Goal: Navigation & Orientation: Find specific page/section

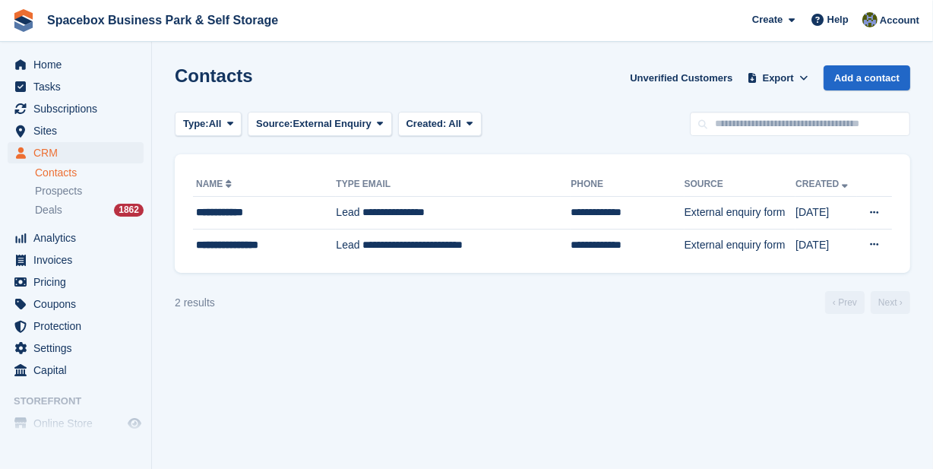
click at [46, 149] on span "CRM" at bounding box center [78, 152] width 91 height 21
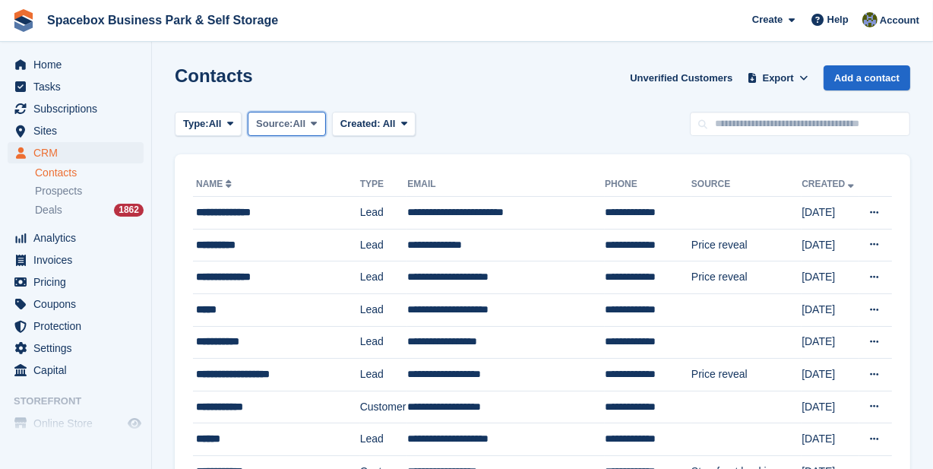
click at [299, 122] on span "All" at bounding box center [299, 123] width 13 height 15
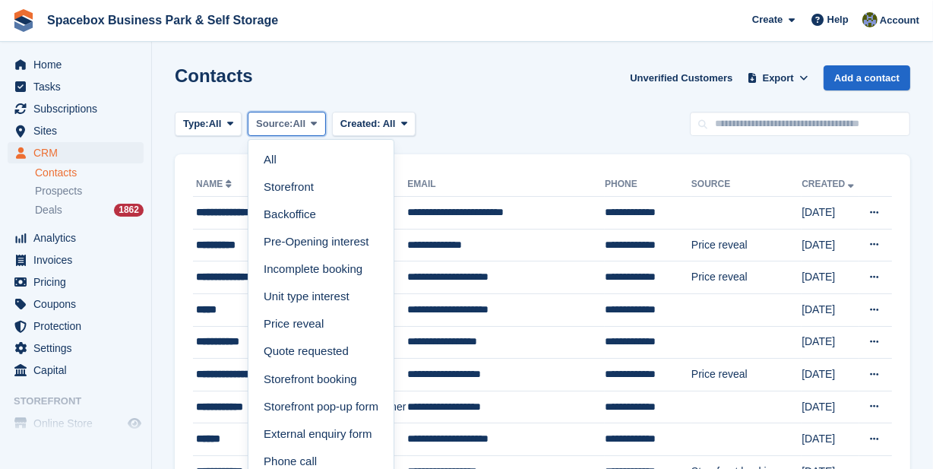
click at [299, 122] on span "All" at bounding box center [299, 123] width 13 height 15
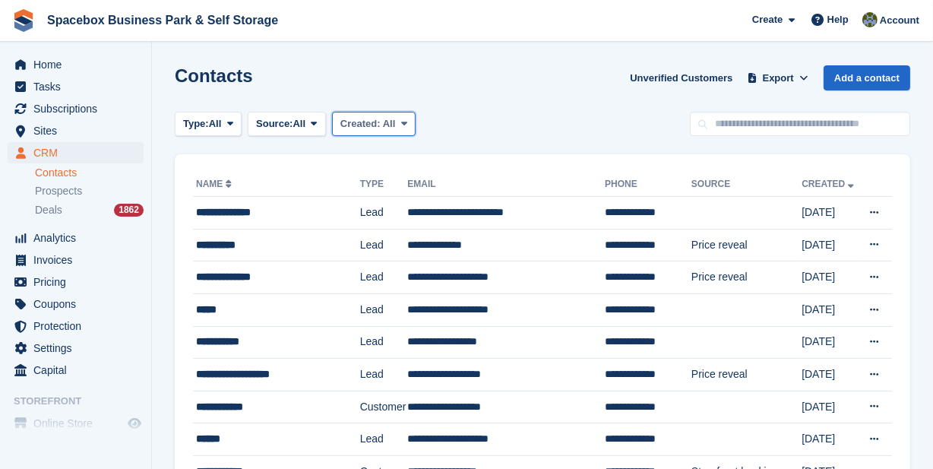
click at [349, 124] on span "Created:" at bounding box center [360, 123] width 40 height 11
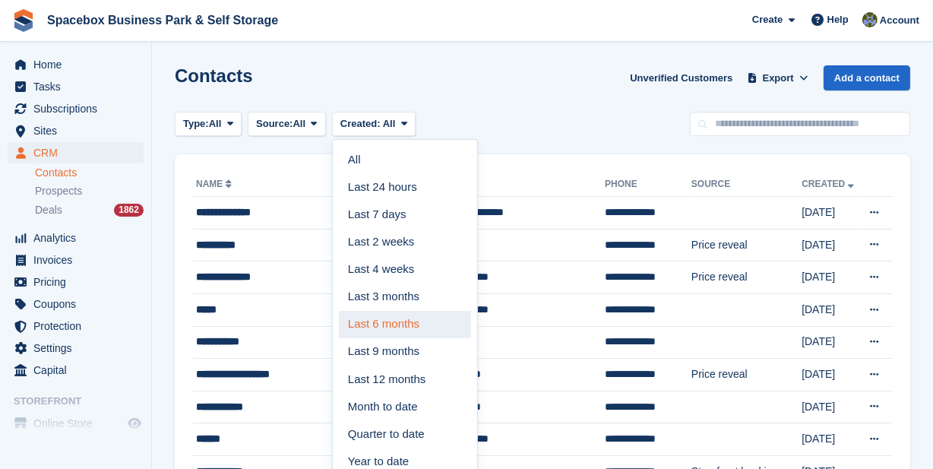
click at [390, 327] on link "Last 6 months" at bounding box center [405, 324] width 132 height 27
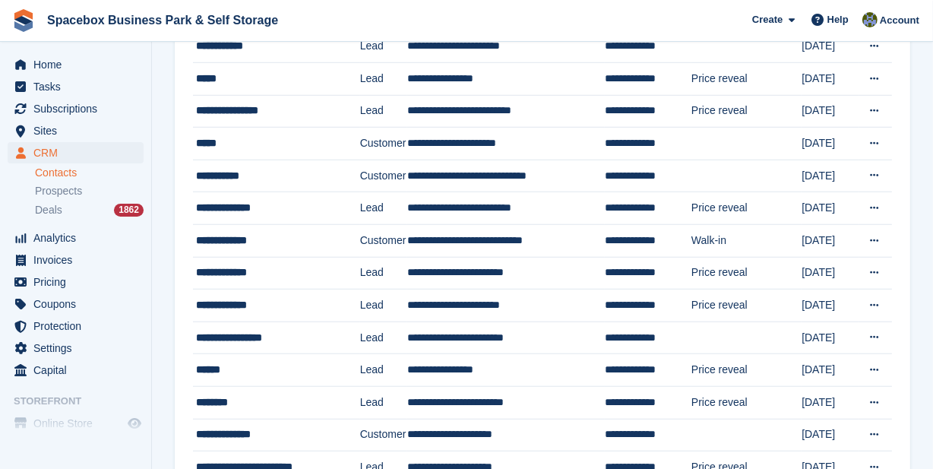
scroll to position [1417, 0]
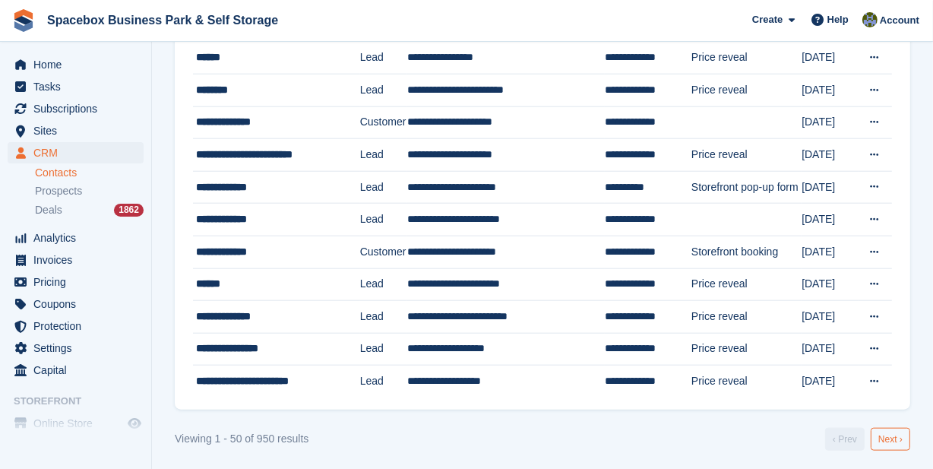
click at [892, 434] on link "Next ›" at bounding box center [889, 439] width 39 height 23
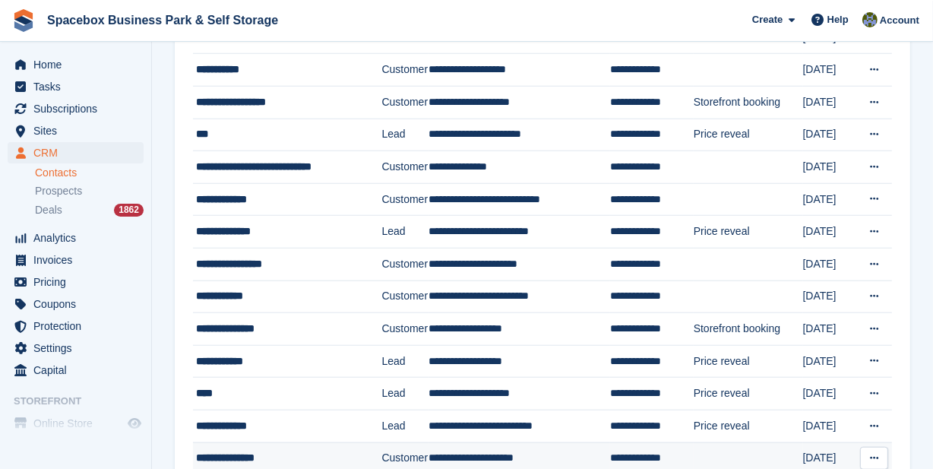
scroll to position [1417, 0]
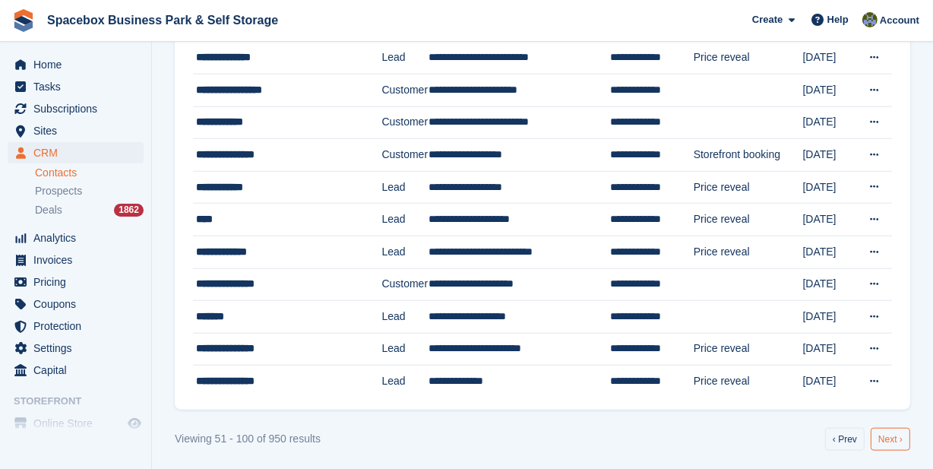
click at [887, 432] on link "Next ›" at bounding box center [889, 439] width 39 height 23
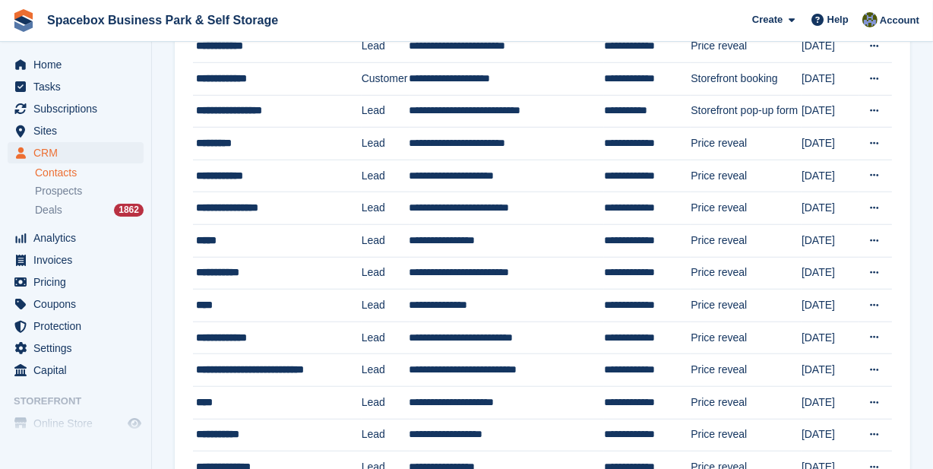
scroll to position [1417, 0]
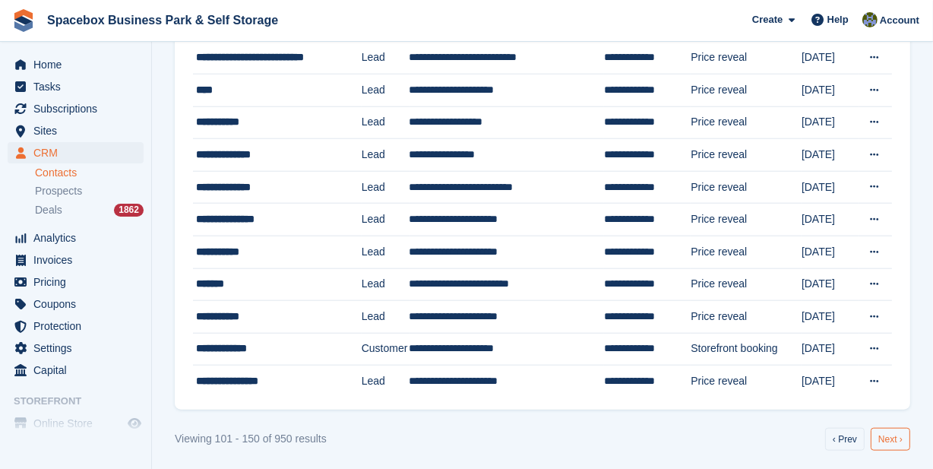
click at [896, 433] on link "Next ›" at bounding box center [889, 439] width 39 height 23
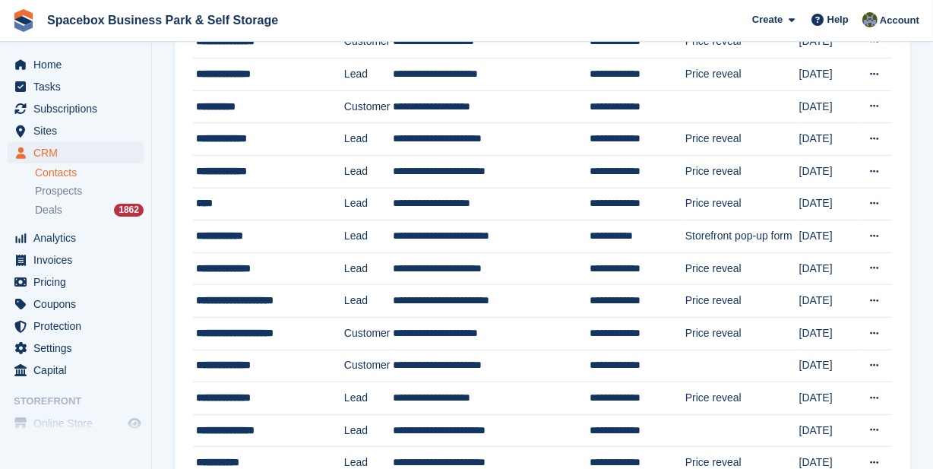
scroll to position [1417, 0]
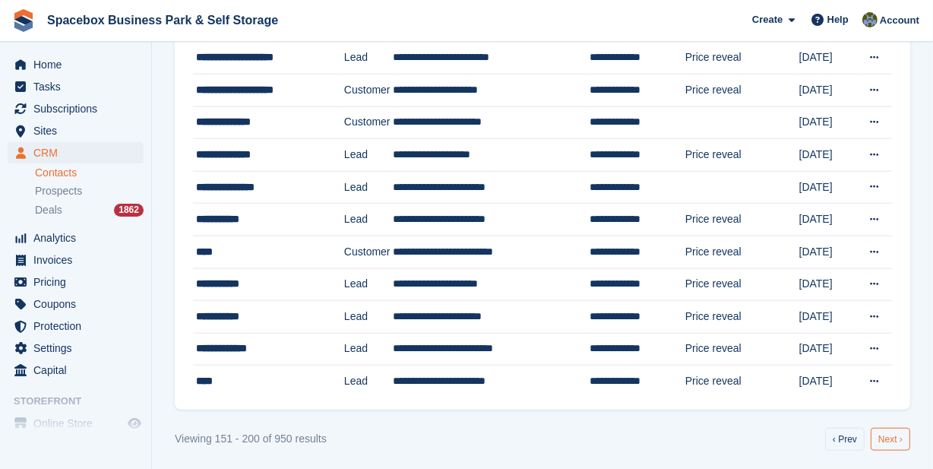
click at [896, 429] on link "Next ›" at bounding box center [889, 439] width 39 height 23
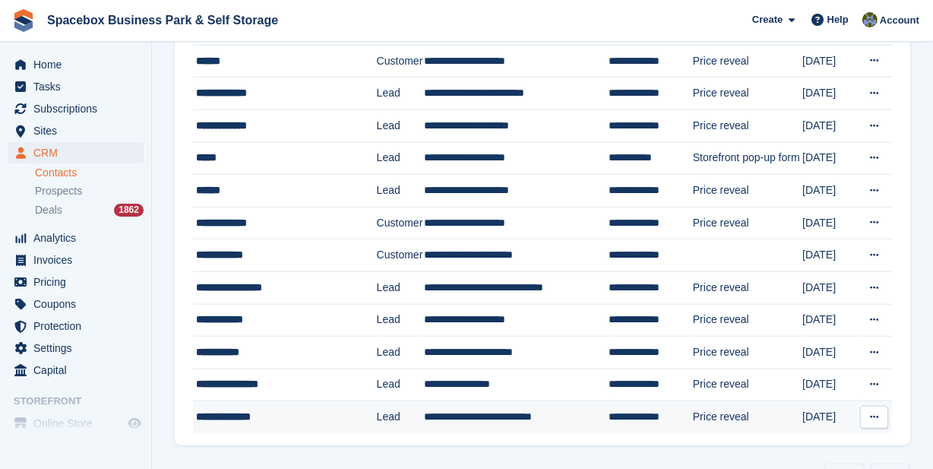
scroll to position [1417, 0]
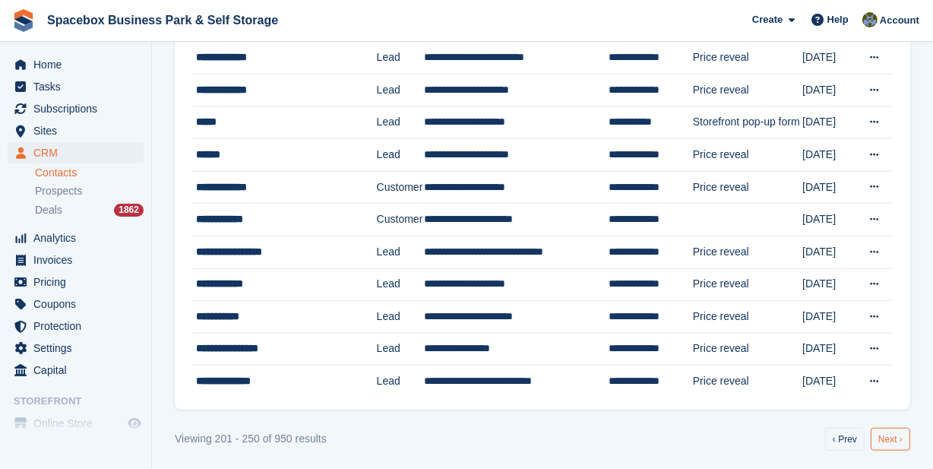
click at [884, 435] on link "Next ›" at bounding box center [889, 439] width 39 height 23
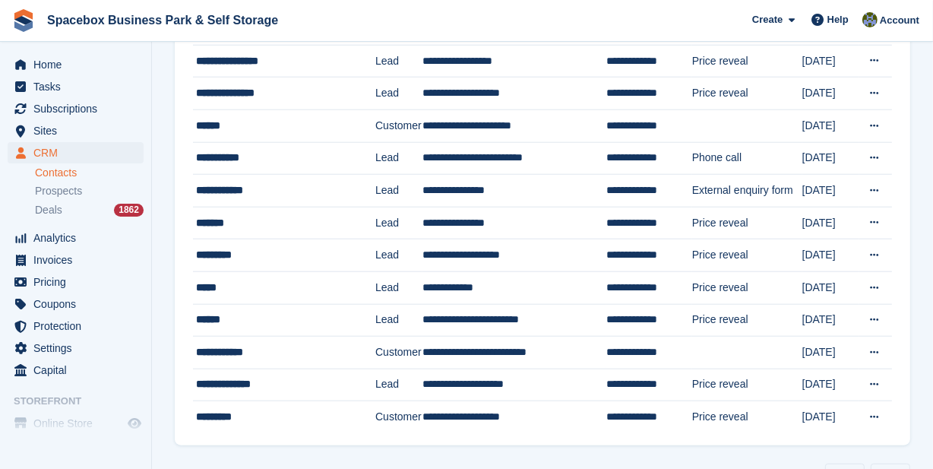
scroll to position [1417, 0]
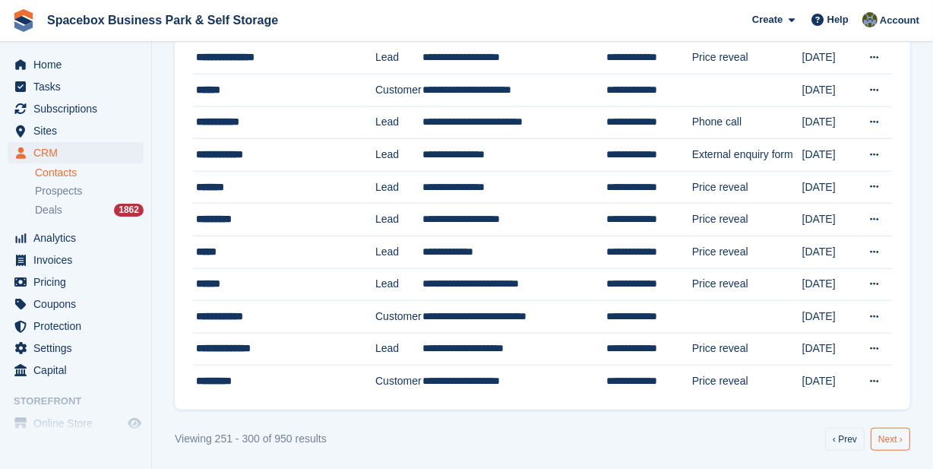
click at [896, 435] on link "Next ›" at bounding box center [889, 439] width 39 height 23
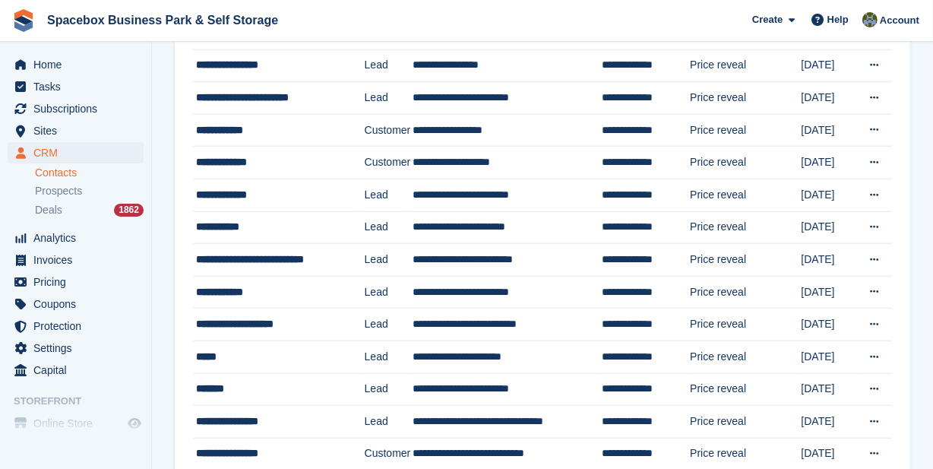
scroll to position [1417, 0]
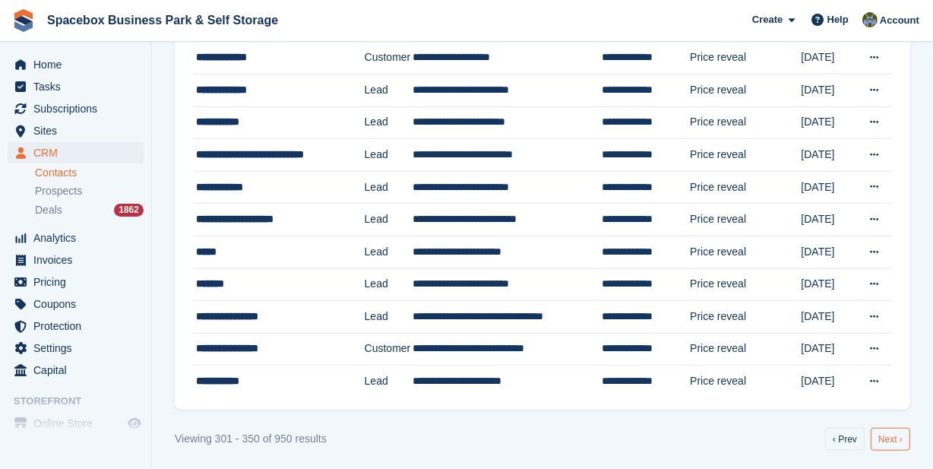
click at [881, 431] on link "Next ›" at bounding box center [889, 439] width 39 height 23
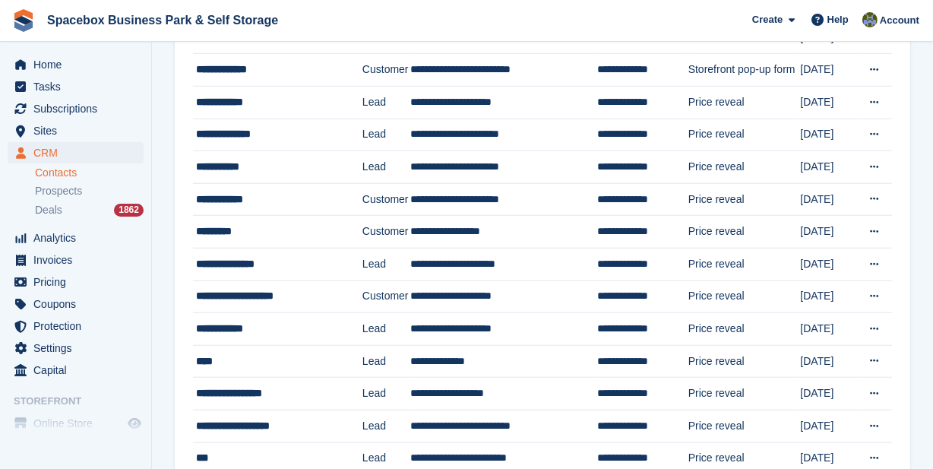
scroll to position [1417, 0]
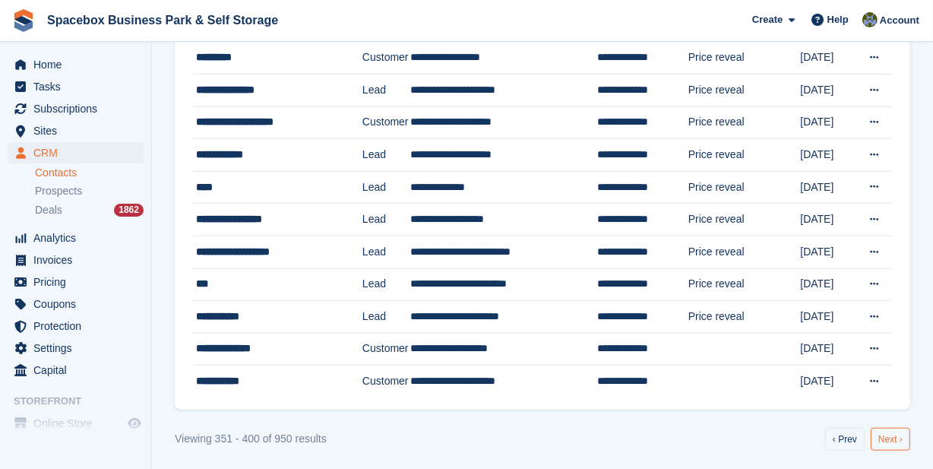
click at [903, 434] on link "Next ›" at bounding box center [889, 439] width 39 height 23
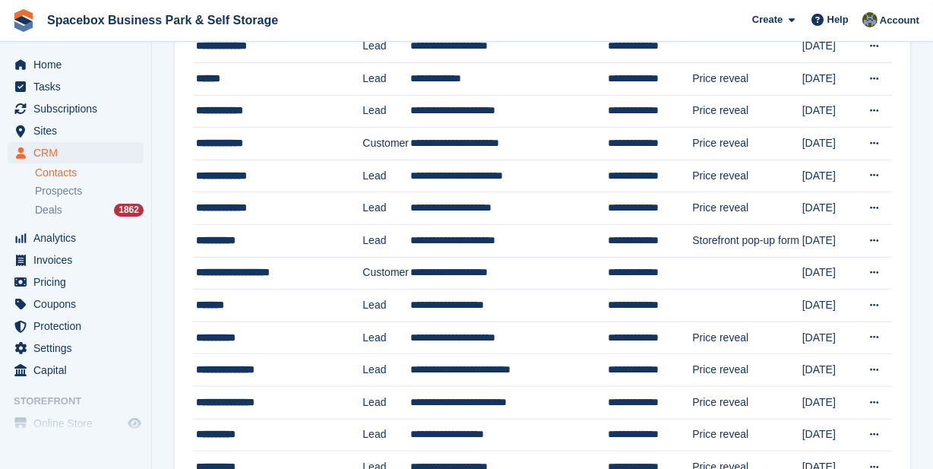
scroll to position [1417, 0]
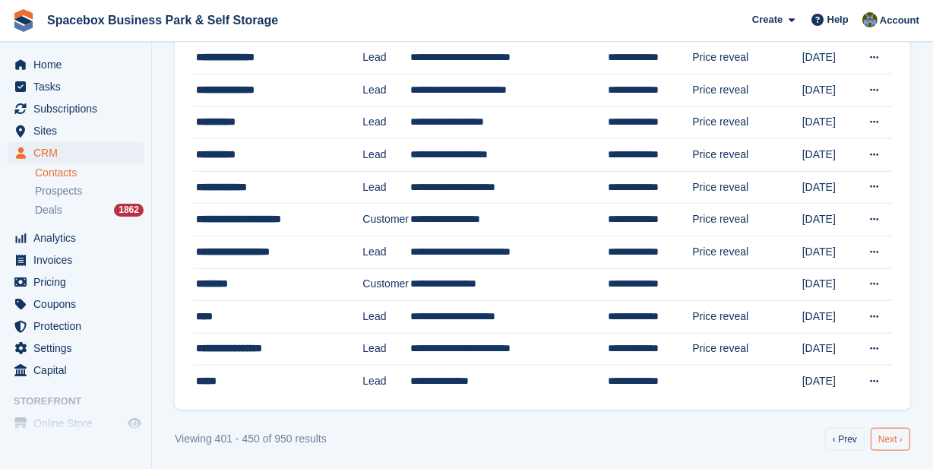
click at [896, 440] on link "Next ›" at bounding box center [889, 439] width 39 height 23
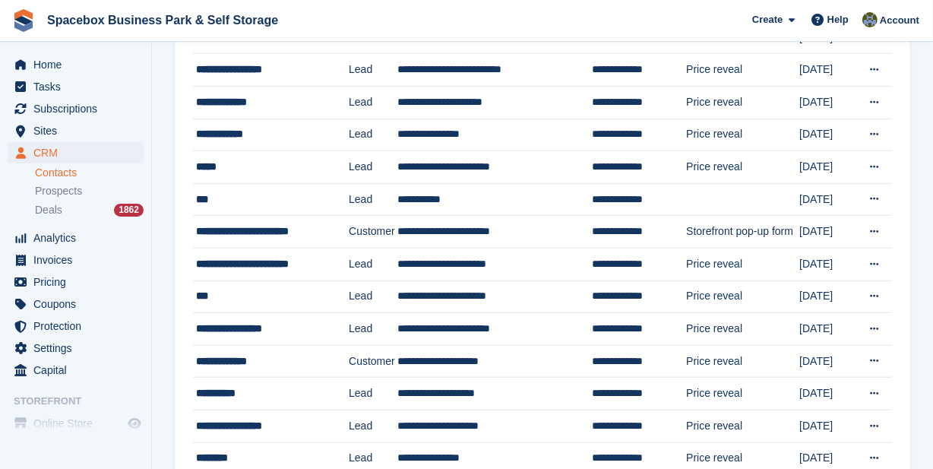
scroll to position [1417, 0]
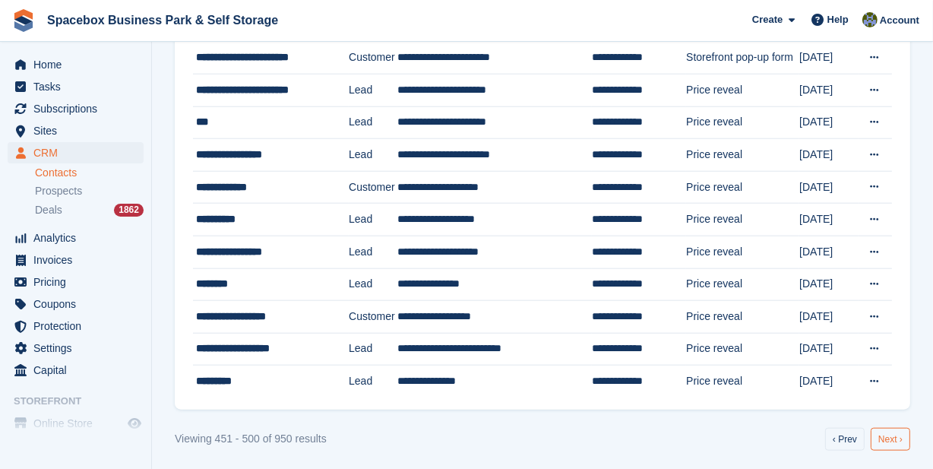
click at [892, 436] on link "Next ›" at bounding box center [889, 439] width 39 height 23
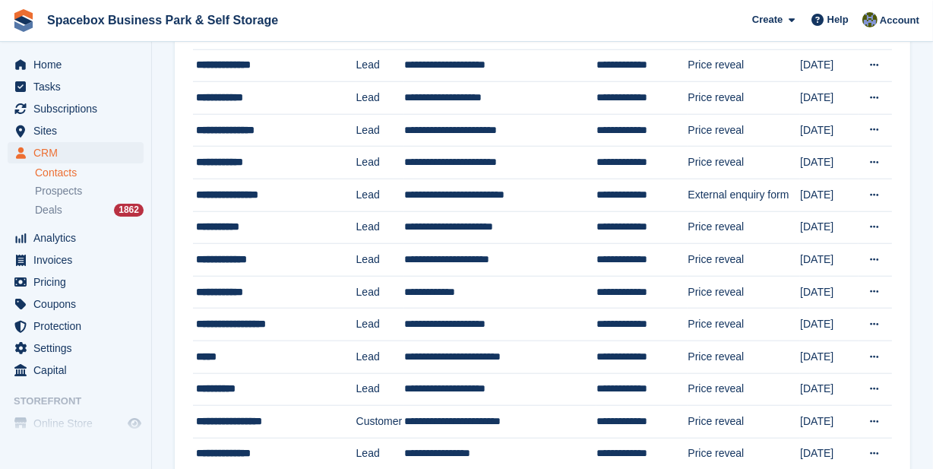
scroll to position [1417, 0]
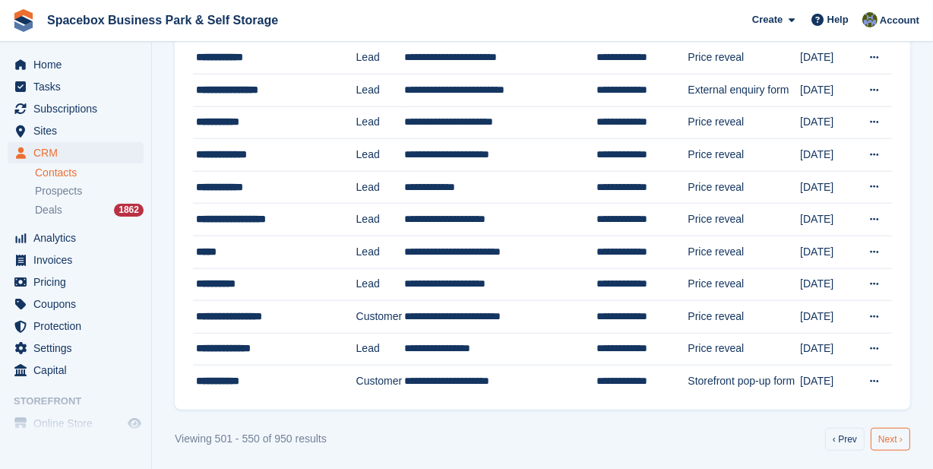
click at [892, 432] on link "Next ›" at bounding box center [889, 439] width 39 height 23
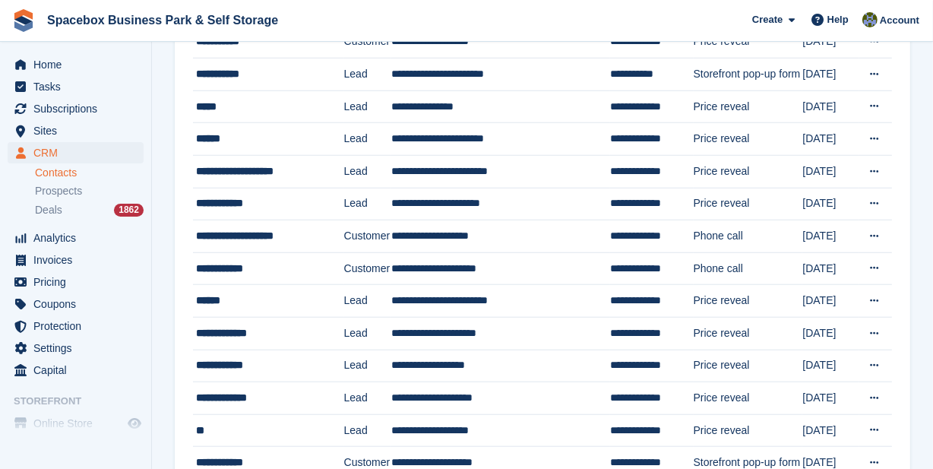
scroll to position [1417, 0]
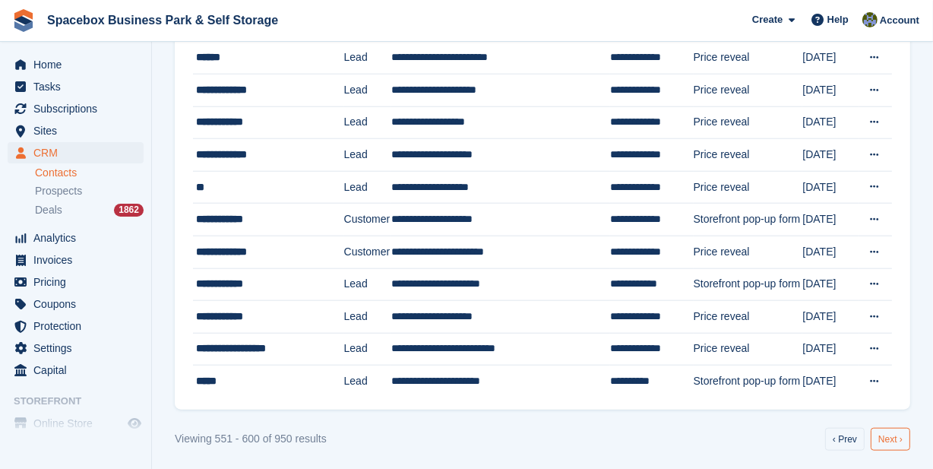
click at [893, 435] on link "Next ›" at bounding box center [889, 439] width 39 height 23
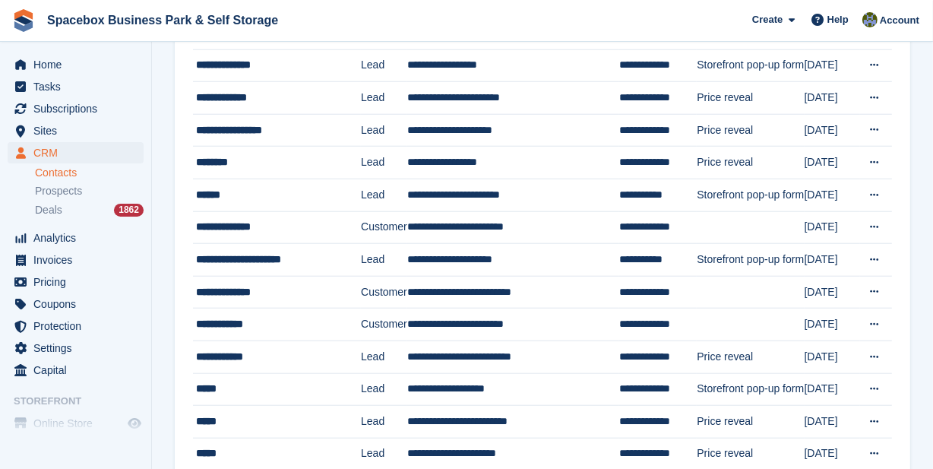
scroll to position [1417, 0]
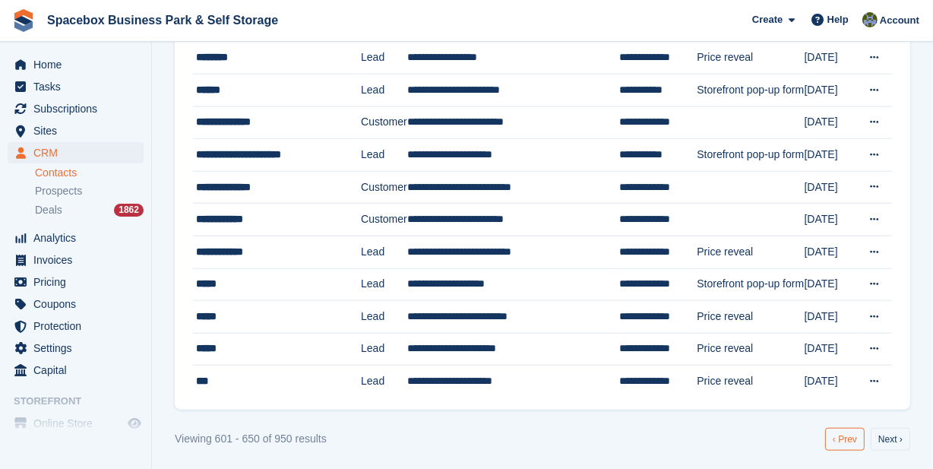
click at [848, 438] on link "‹ Prev" at bounding box center [844, 439] width 39 height 23
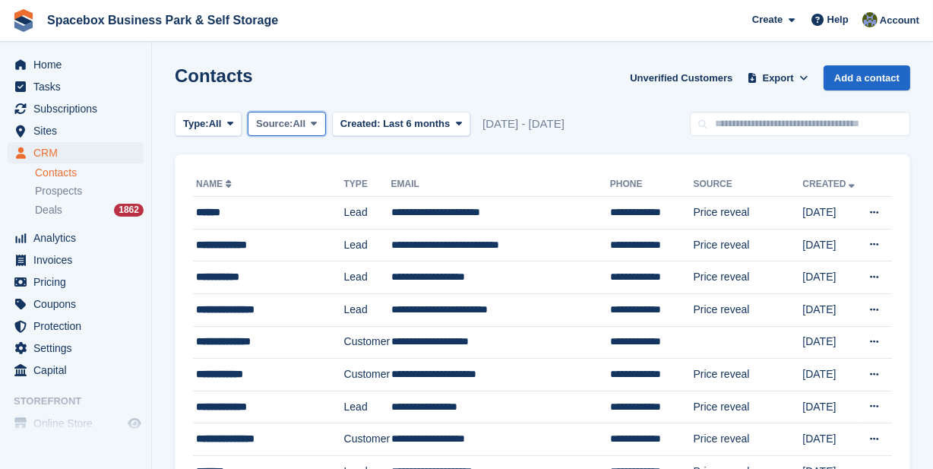
click at [306, 125] on span "All" at bounding box center [299, 123] width 13 height 15
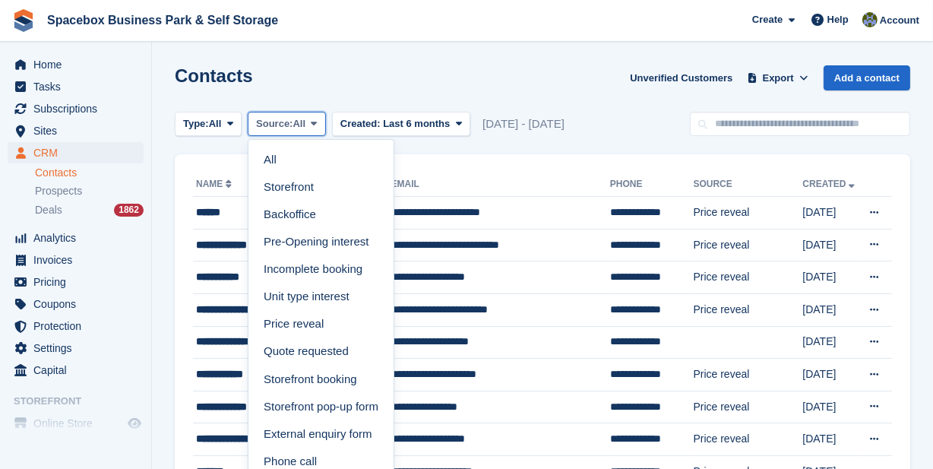
click at [313, 123] on icon at bounding box center [314, 123] width 6 height 10
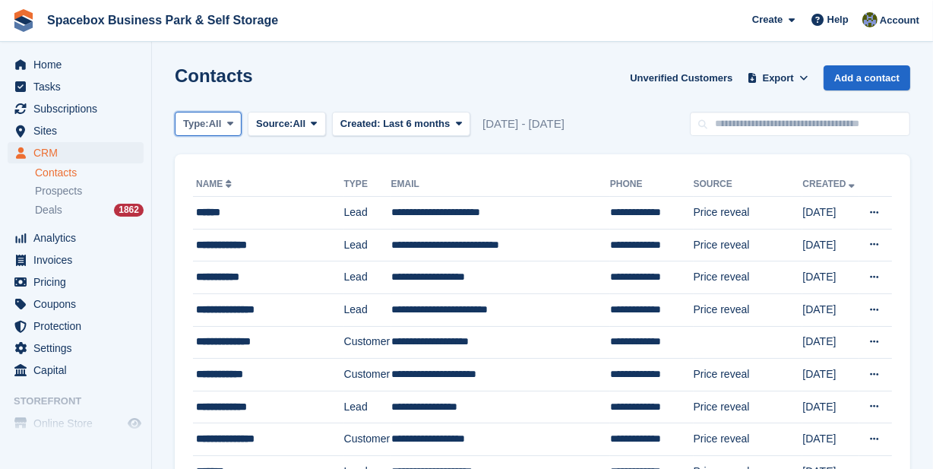
click at [232, 129] on span at bounding box center [230, 124] width 12 height 12
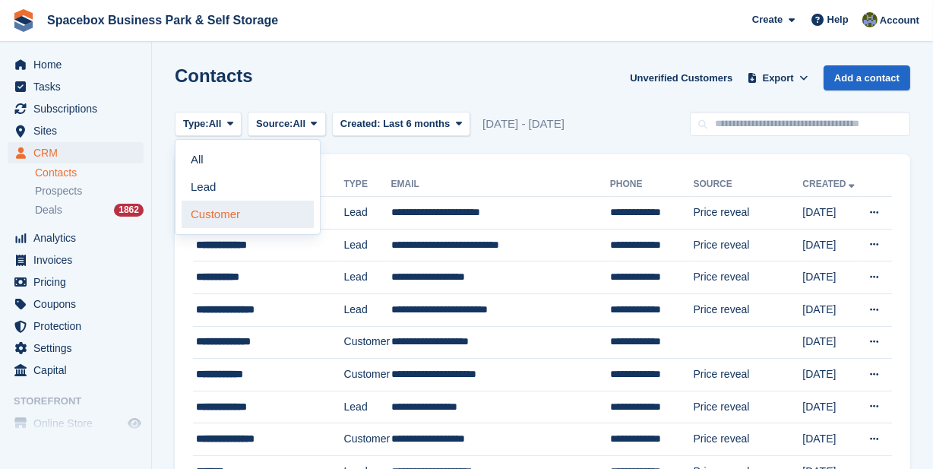
click at [227, 210] on link "Customer" at bounding box center [248, 214] width 132 height 27
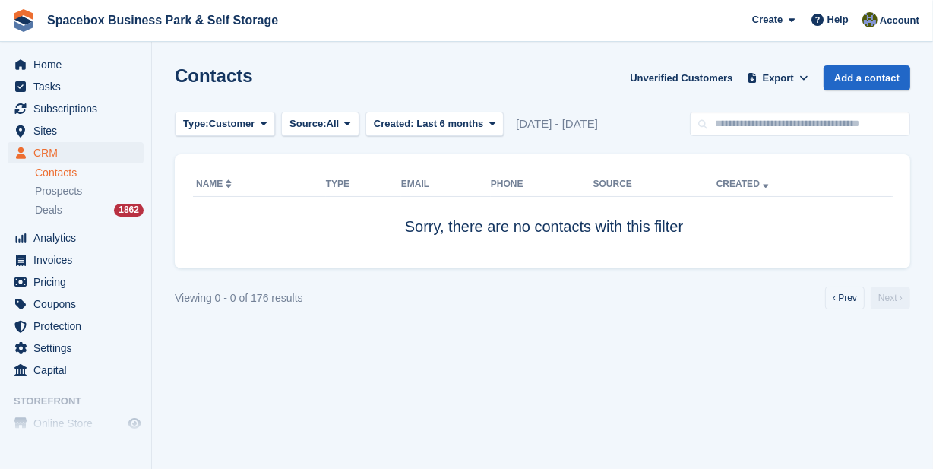
click at [542, 128] on span "[DATE] - [DATE]" at bounding box center [557, 123] width 82 height 17
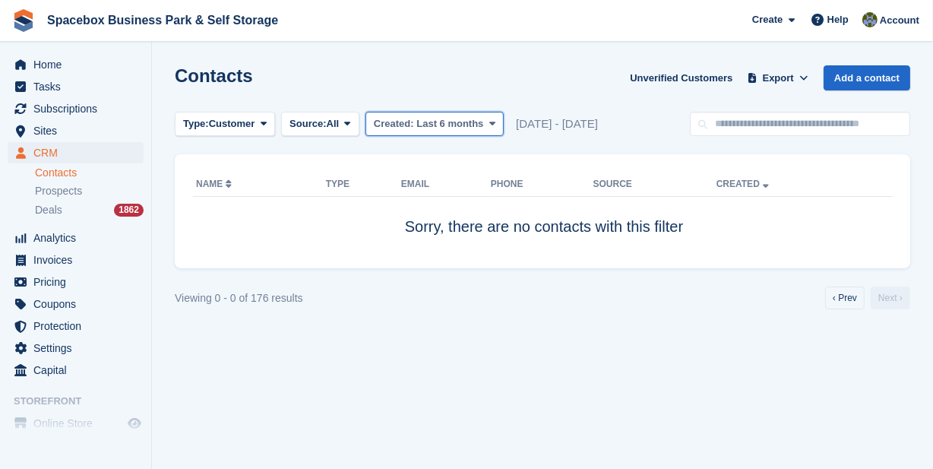
click at [433, 126] on span "Last 6 months" at bounding box center [449, 123] width 67 height 11
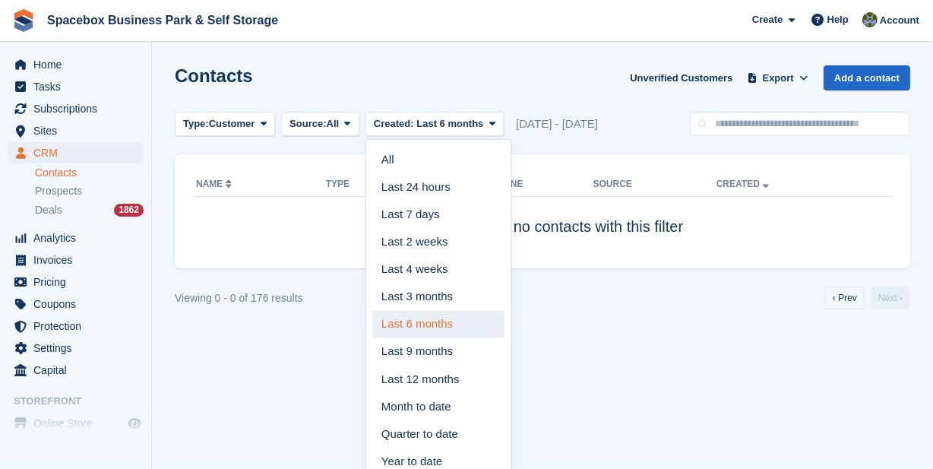
click at [426, 317] on link "Last 6 months" at bounding box center [438, 324] width 132 height 27
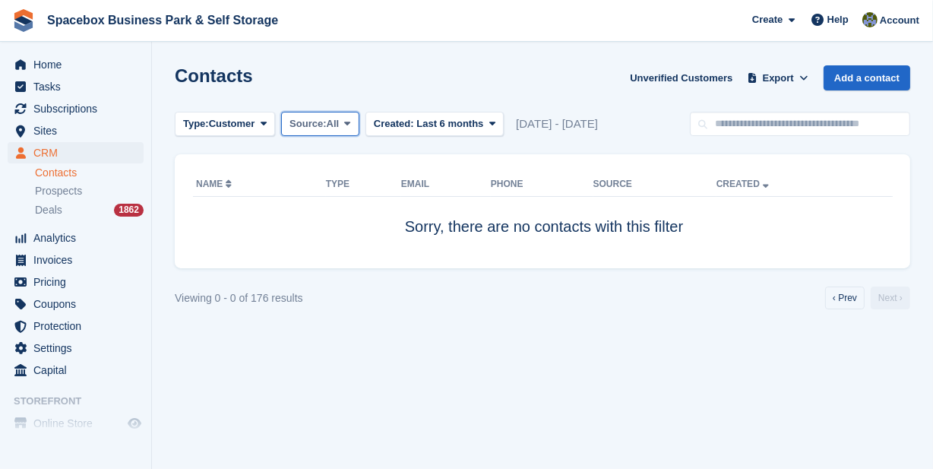
click at [346, 124] on icon at bounding box center [347, 123] width 6 height 10
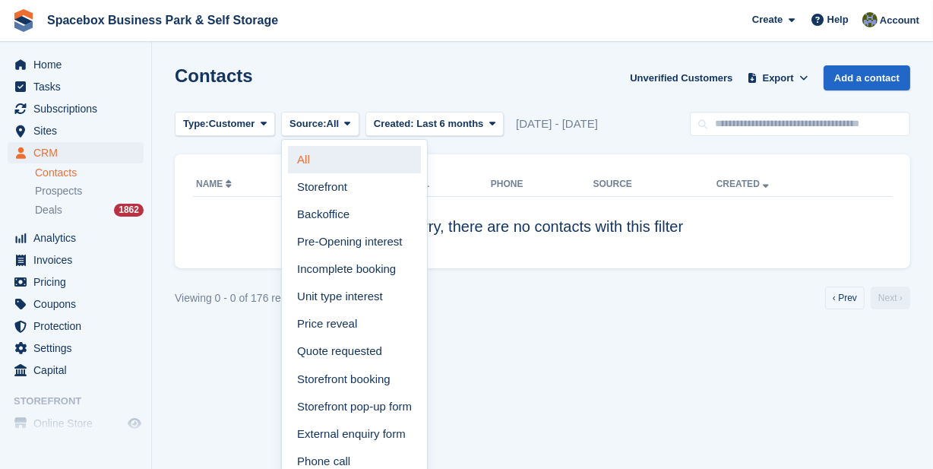
click at [334, 159] on link "All" at bounding box center [354, 159] width 133 height 27
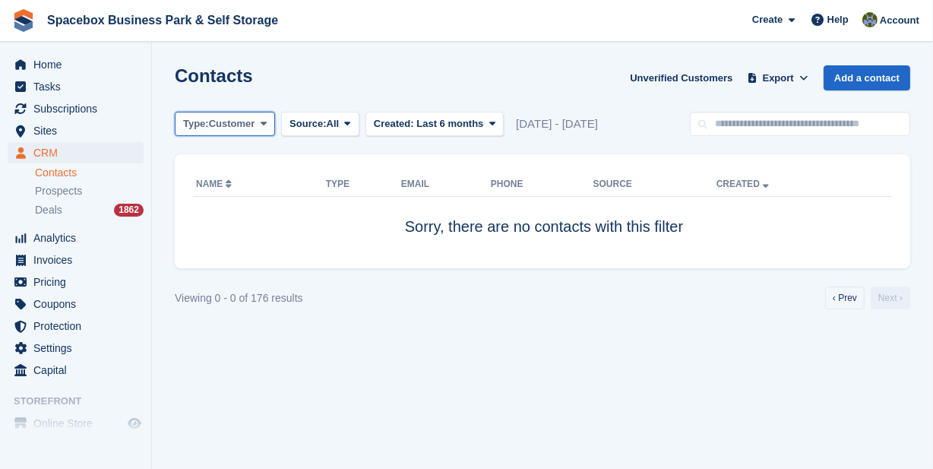
click at [265, 122] on icon at bounding box center [264, 123] width 6 height 10
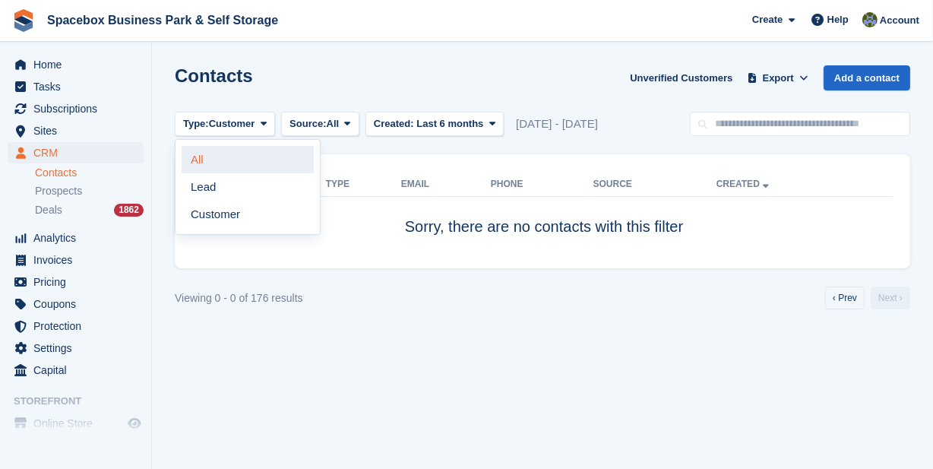
click at [245, 152] on link "All" at bounding box center [248, 159] width 132 height 27
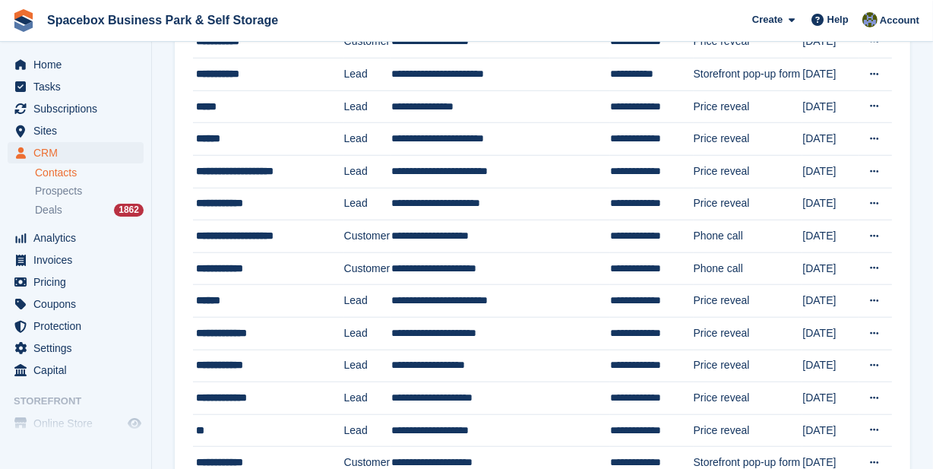
scroll to position [1417, 0]
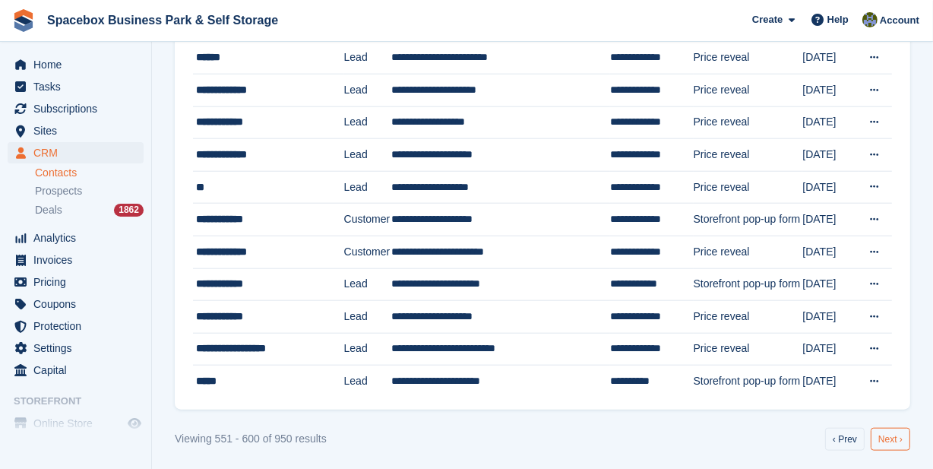
click at [883, 428] on link "Next ›" at bounding box center [889, 439] width 39 height 23
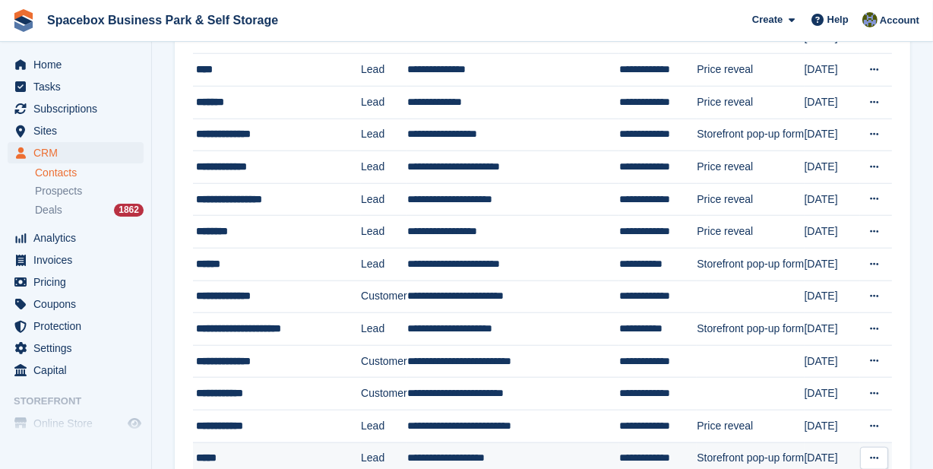
scroll to position [1417, 0]
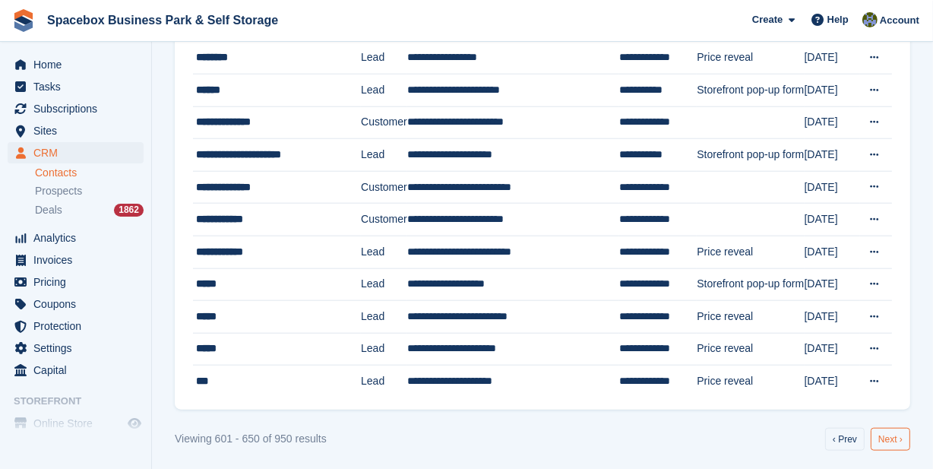
click at [881, 438] on link "Next ›" at bounding box center [889, 439] width 39 height 23
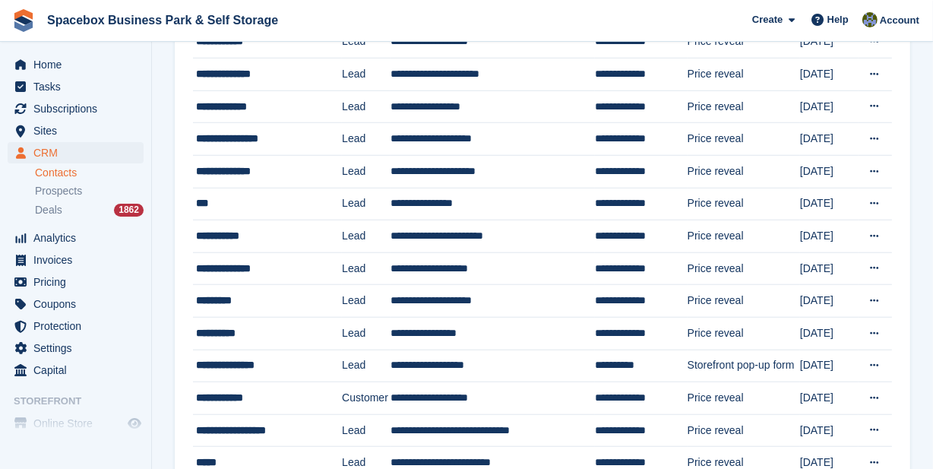
scroll to position [1417, 0]
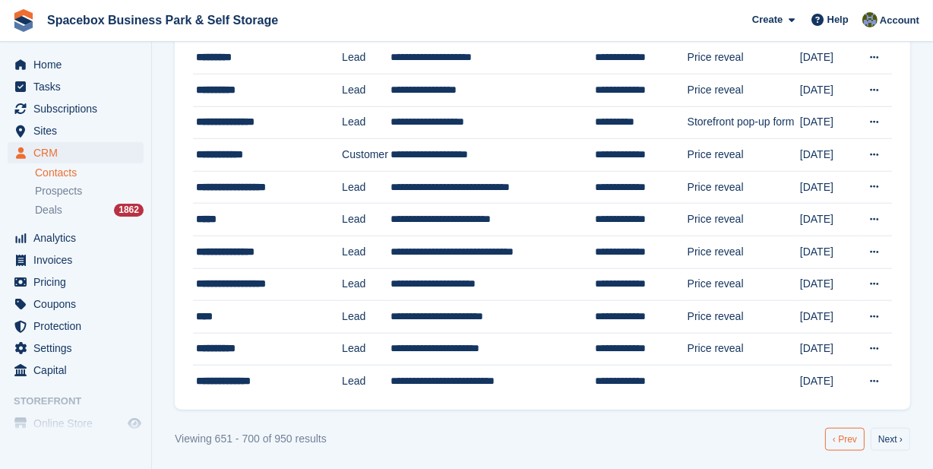
click at [848, 438] on link "‹ Prev" at bounding box center [844, 439] width 39 height 23
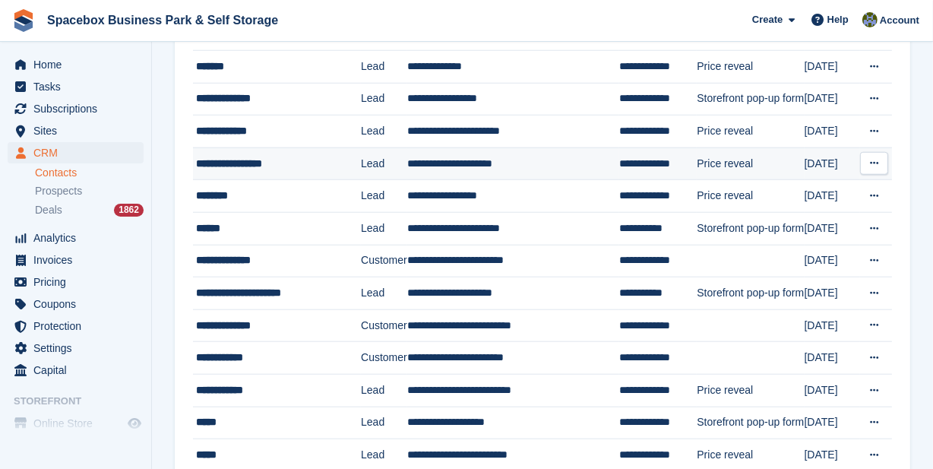
scroll to position [1417, 0]
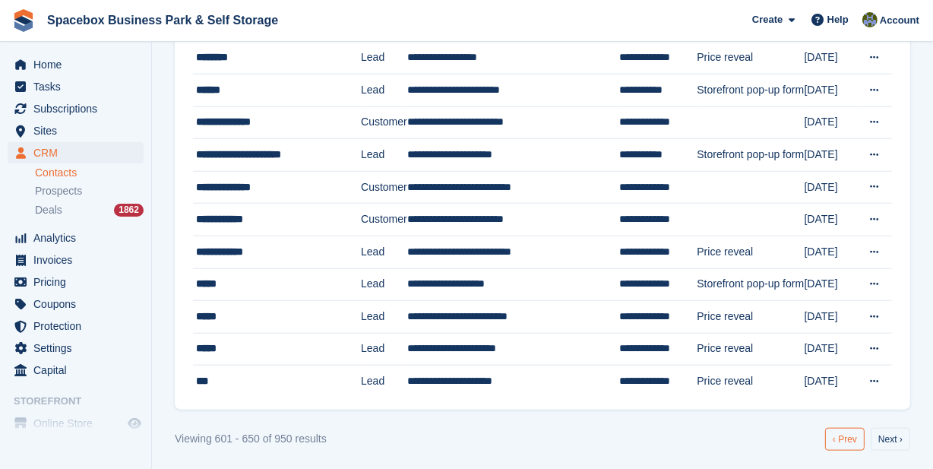
click at [848, 432] on link "‹ Prev" at bounding box center [844, 439] width 39 height 23
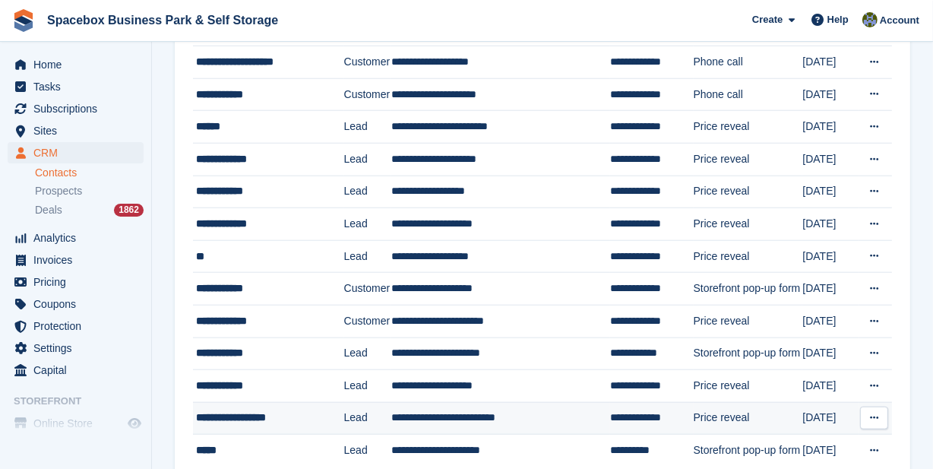
scroll to position [1417, 0]
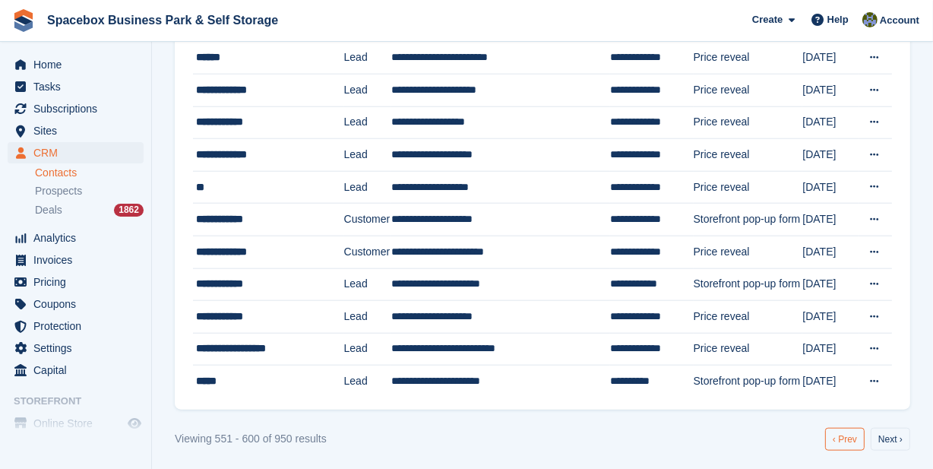
click at [856, 438] on link "‹ Prev" at bounding box center [844, 439] width 39 height 23
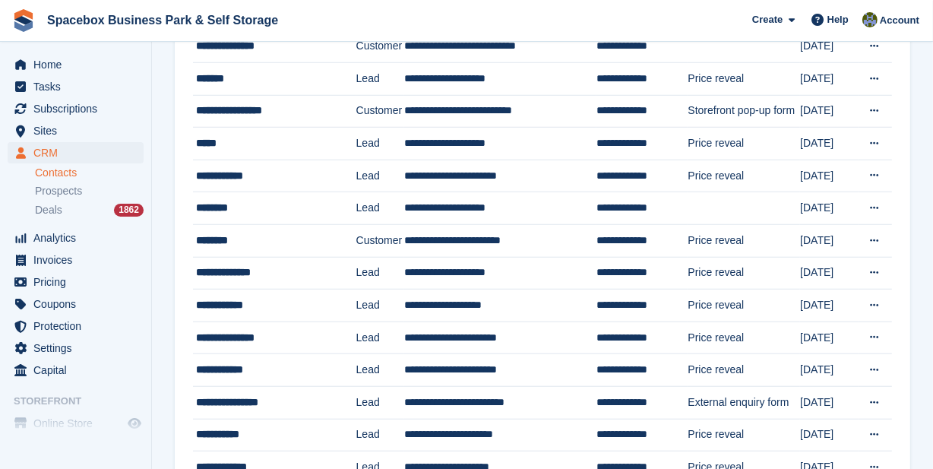
scroll to position [1417, 0]
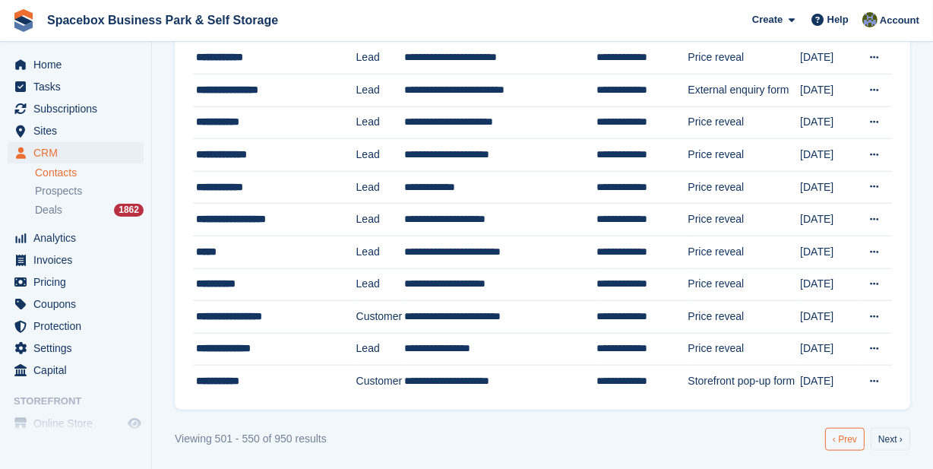
click at [836, 433] on link "‹ Prev" at bounding box center [844, 439] width 39 height 23
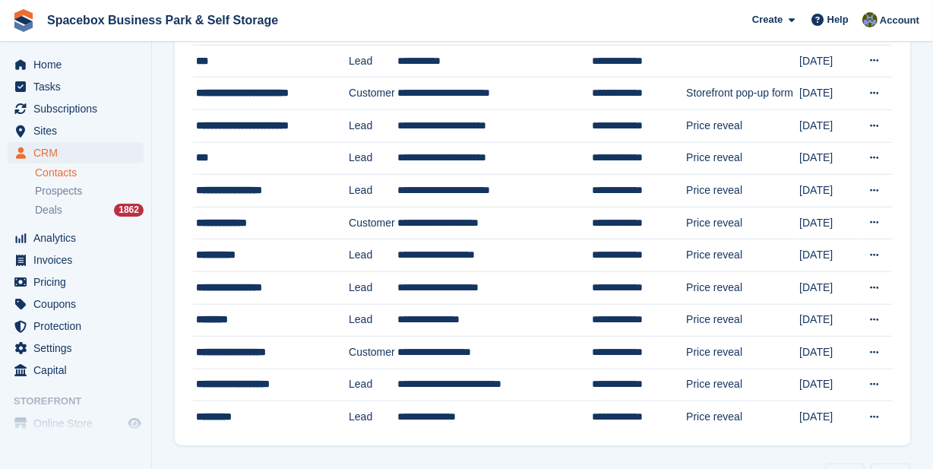
scroll to position [1417, 0]
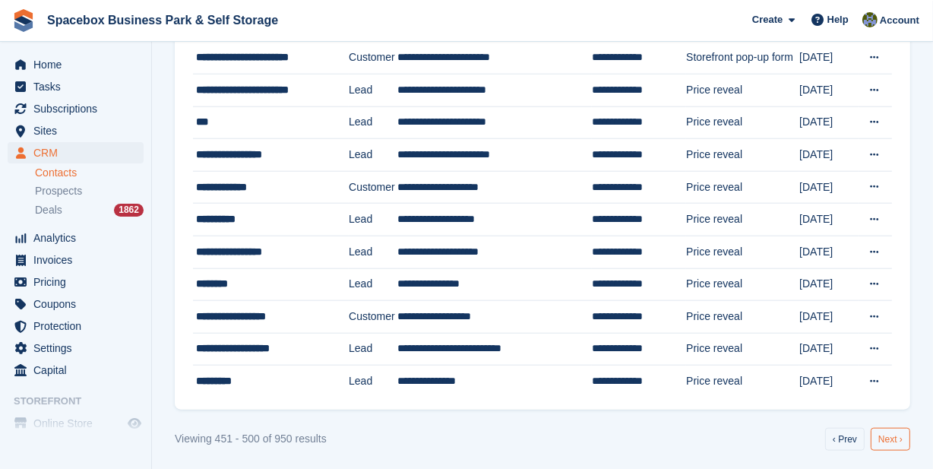
click at [886, 431] on link "Next ›" at bounding box center [889, 439] width 39 height 23
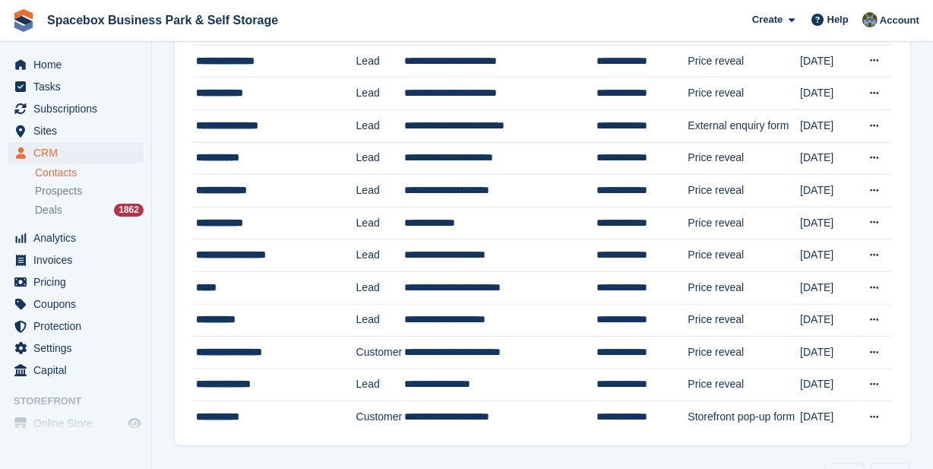
scroll to position [1417, 0]
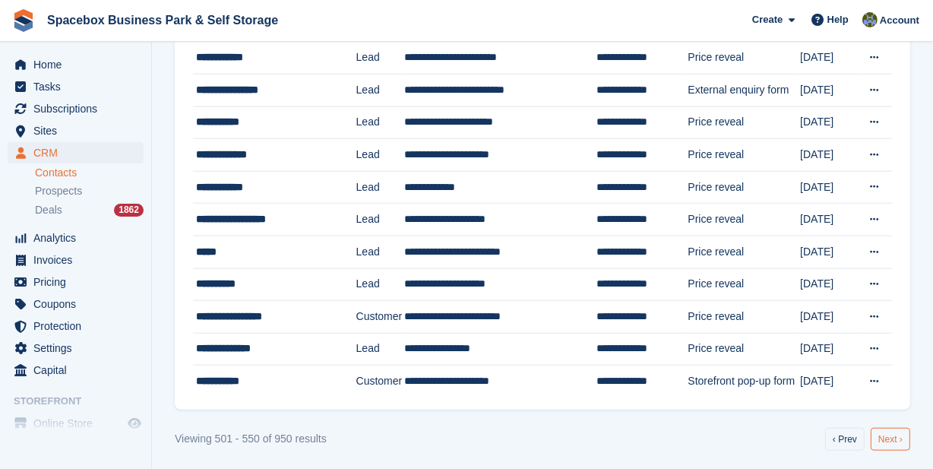
click at [886, 436] on link "Next ›" at bounding box center [889, 439] width 39 height 23
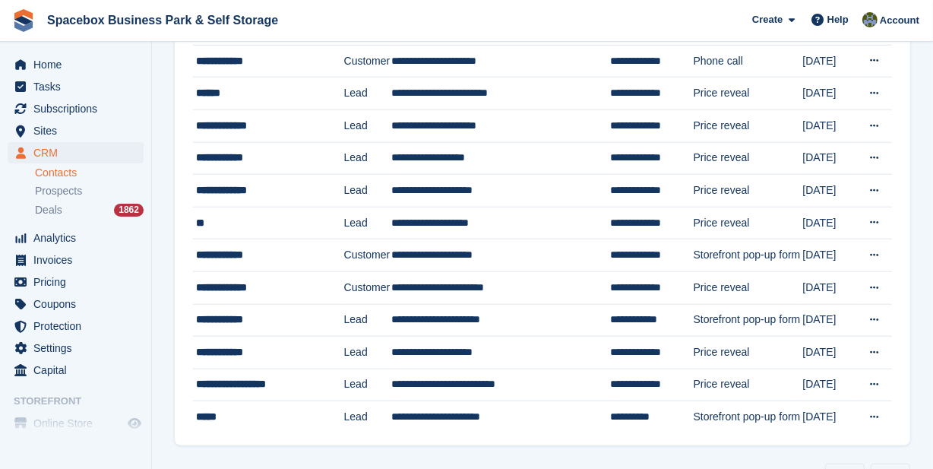
scroll to position [1417, 0]
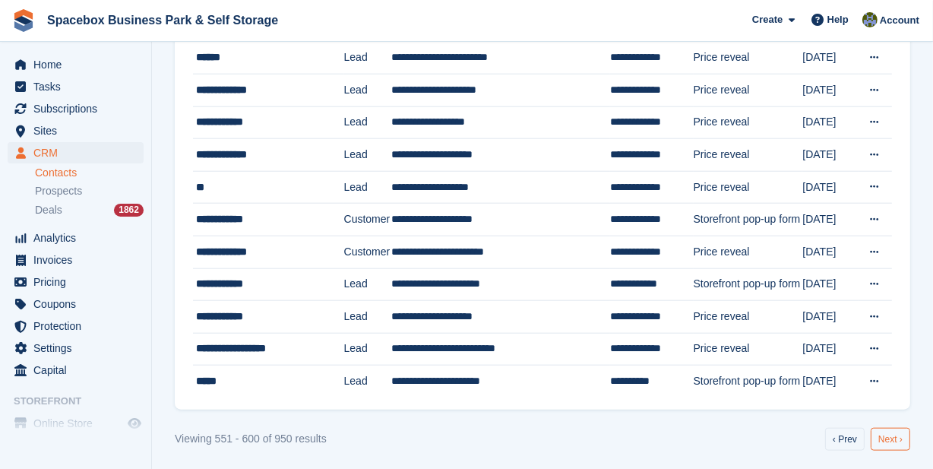
click at [894, 428] on link "Next ›" at bounding box center [889, 439] width 39 height 23
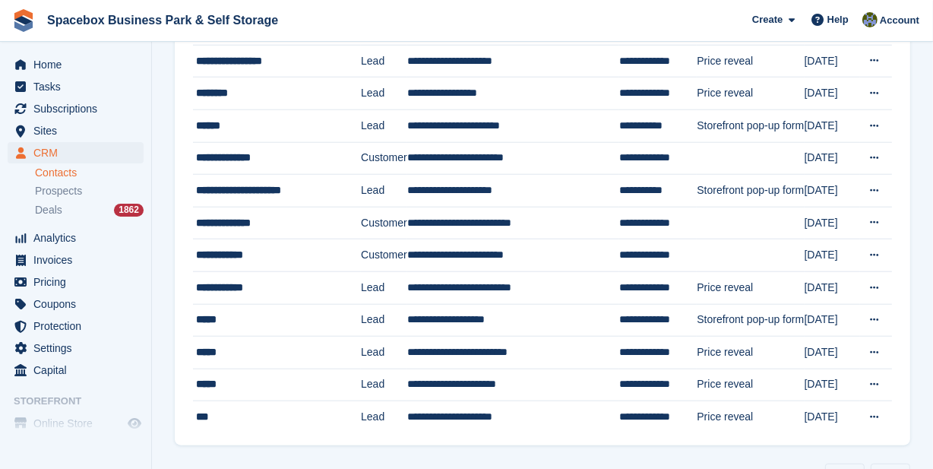
scroll to position [1417, 0]
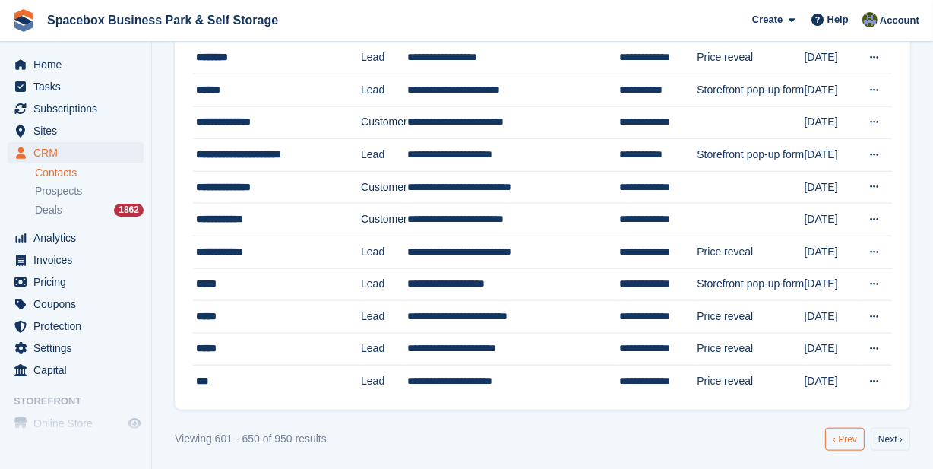
click at [848, 430] on link "‹ Prev" at bounding box center [844, 439] width 39 height 23
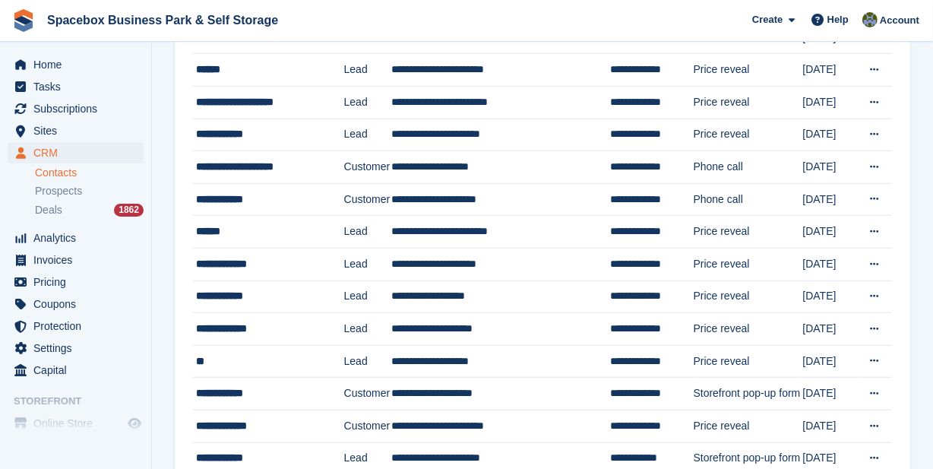
scroll to position [1417, 0]
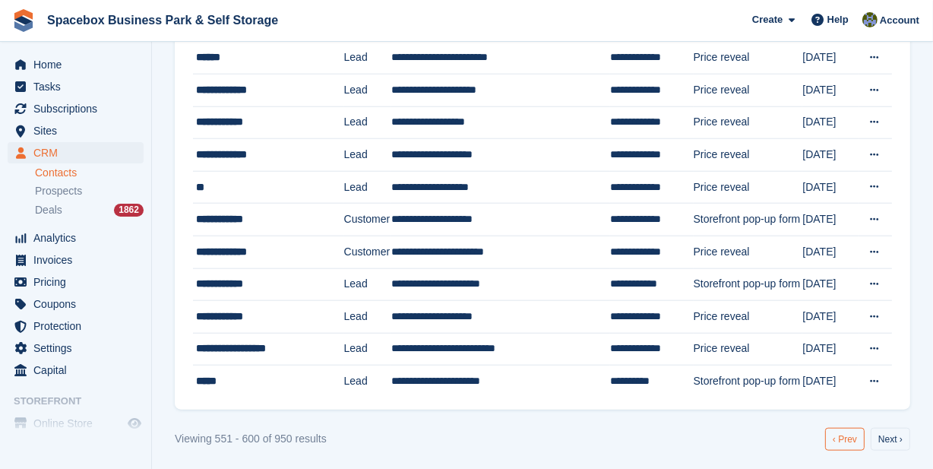
click at [851, 434] on link "‹ Prev" at bounding box center [844, 439] width 39 height 23
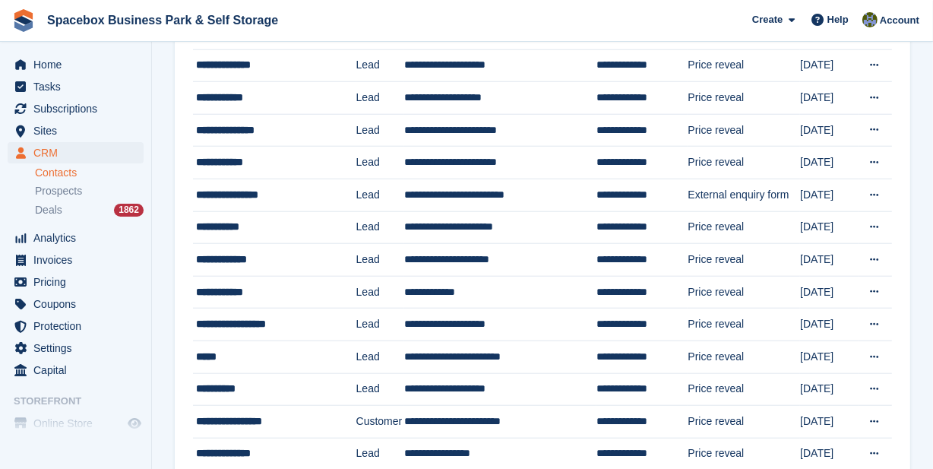
scroll to position [1417, 0]
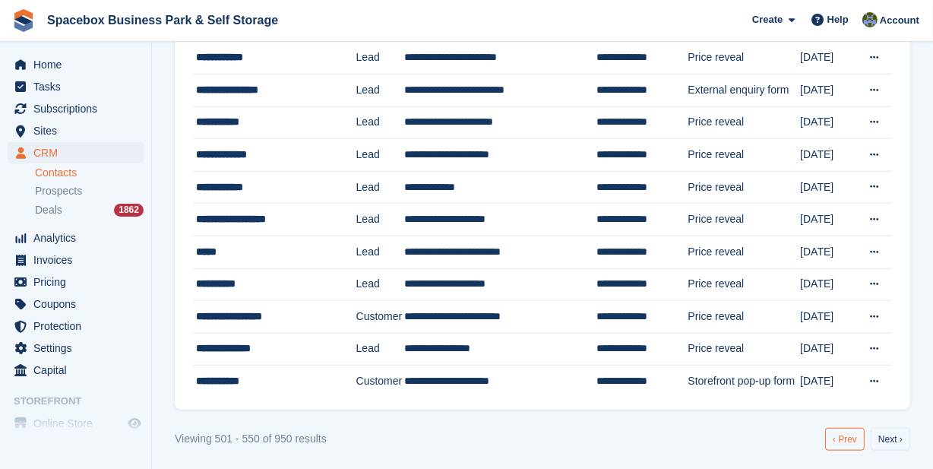
click at [847, 430] on link "‹ Prev" at bounding box center [844, 439] width 39 height 23
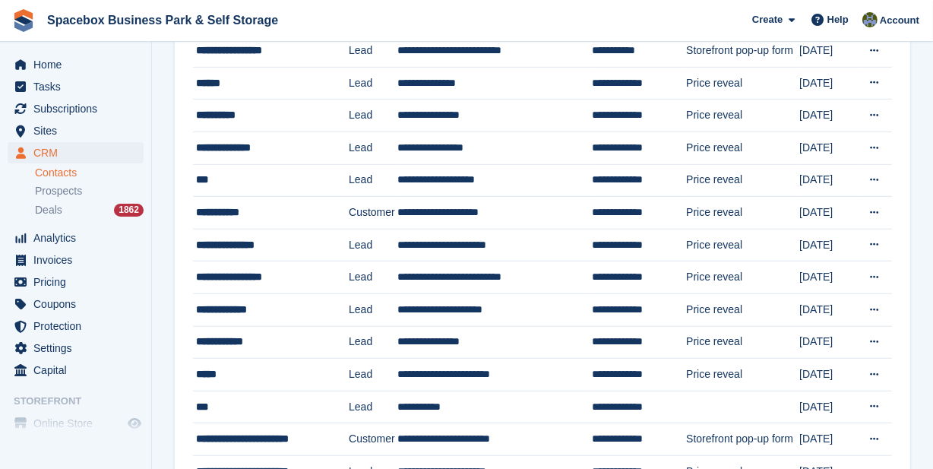
scroll to position [1417, 0]
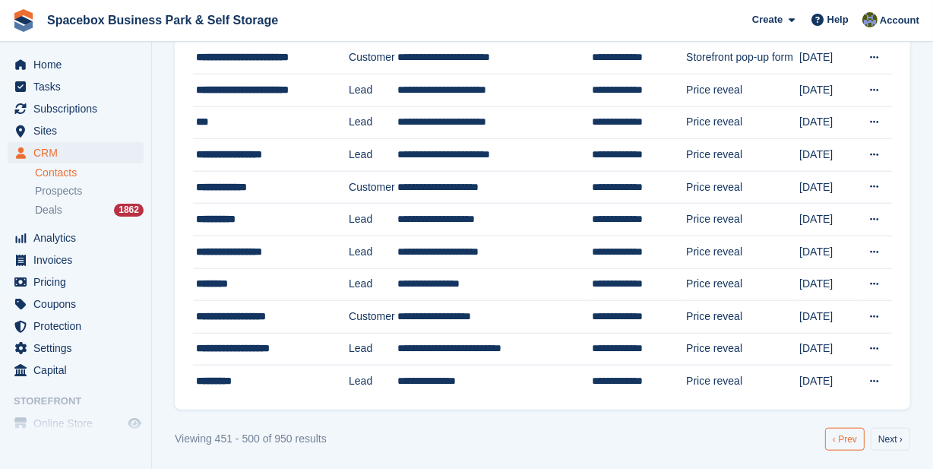
click at [851, 434] on link "‹ Prev" at bounding box center [844, 439] width 39 height 23
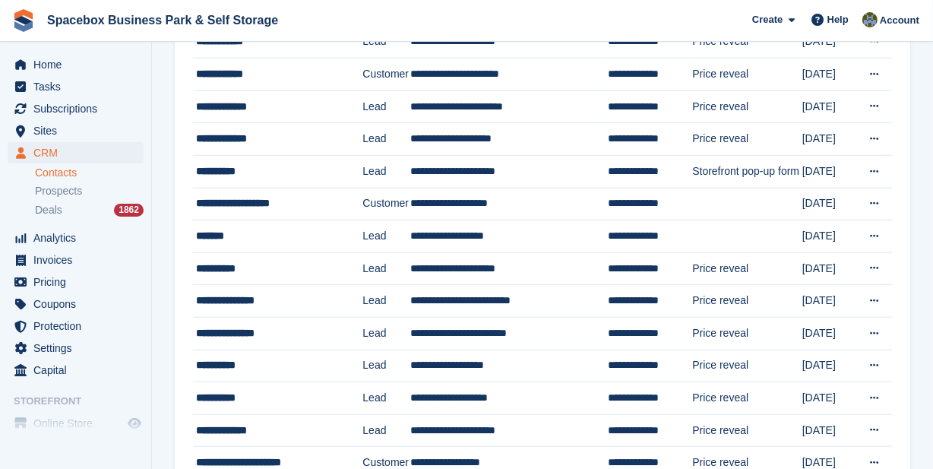
scroll to position [1417, 0]
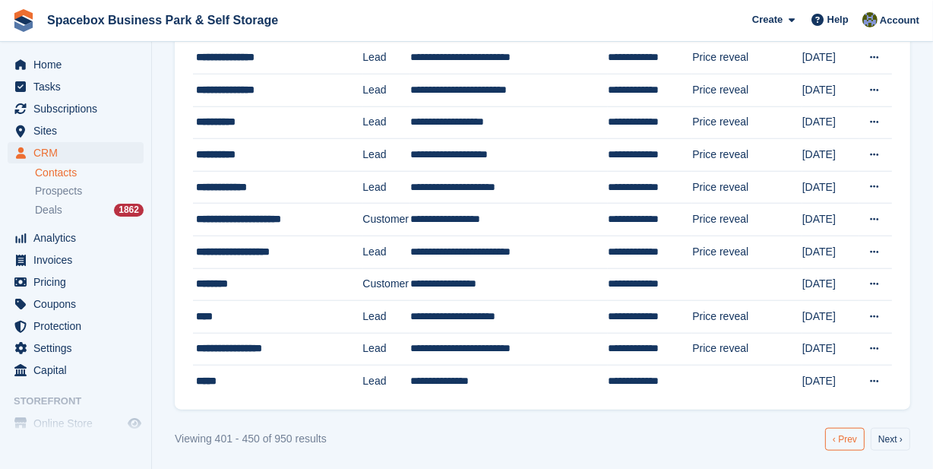
click at [842, 434] on link "‹ Prev" at bounding box center [844, 439] width 39 height 23
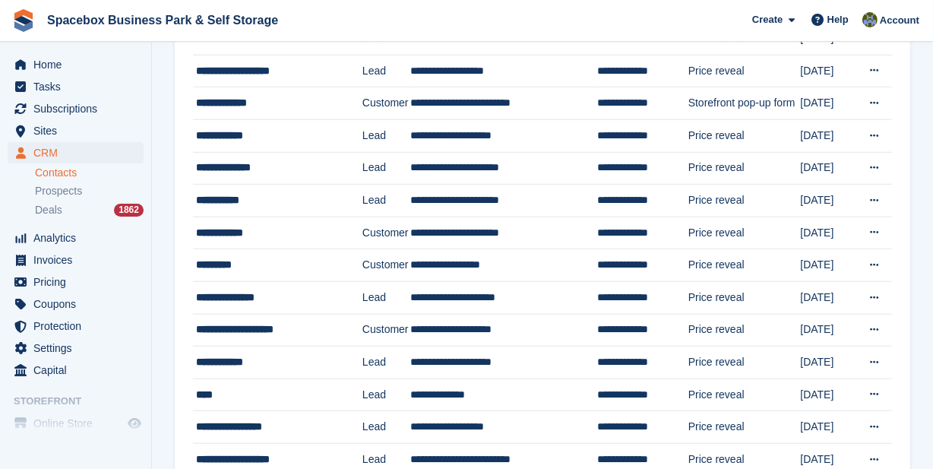
scroll to position [1417, 0]
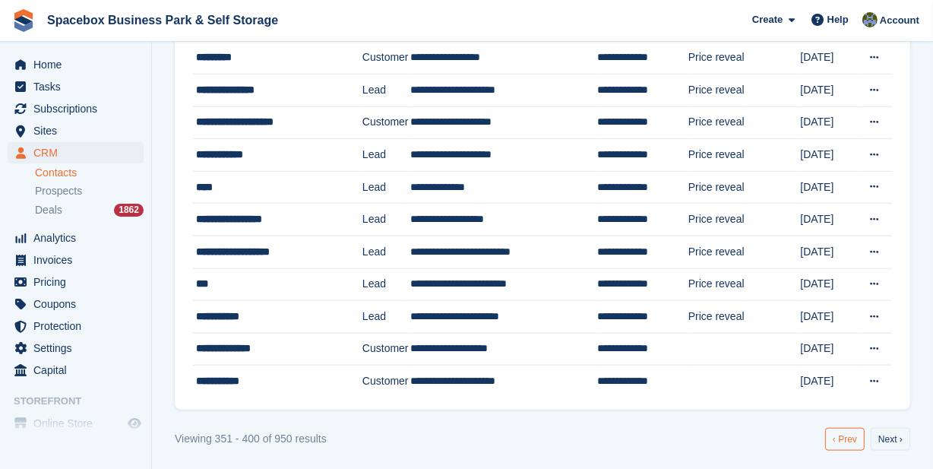
click at [848, 433] on link "‹ Prev" at bounding box center [844, 439] width 39 height 23
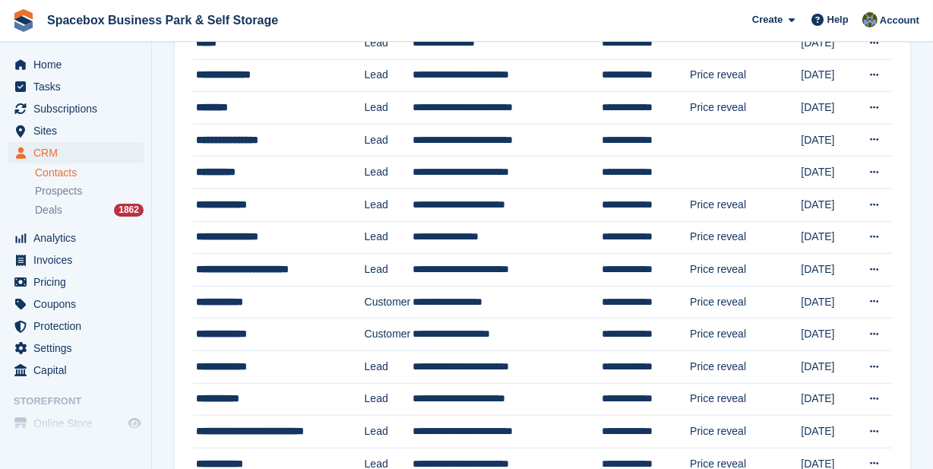
scroll to position [1417, 0]
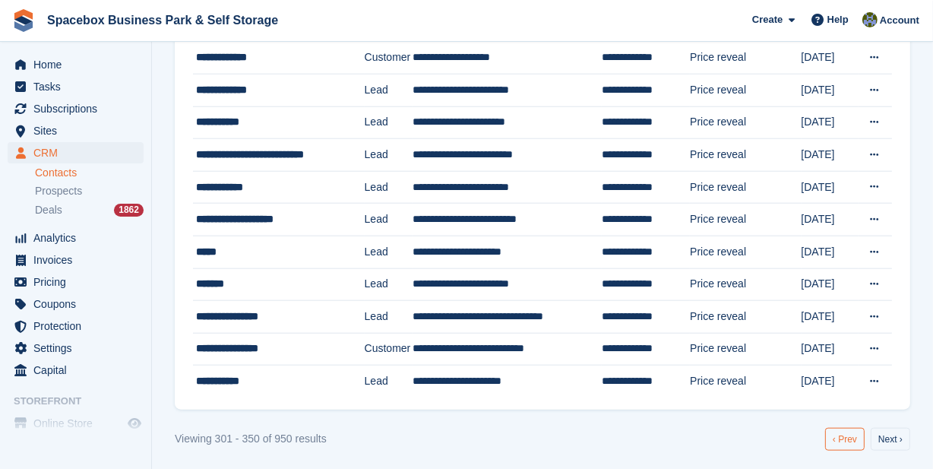
click at [842, 439] on link "‹ Prev" at bounding box center [844, 439] width 39 height 23
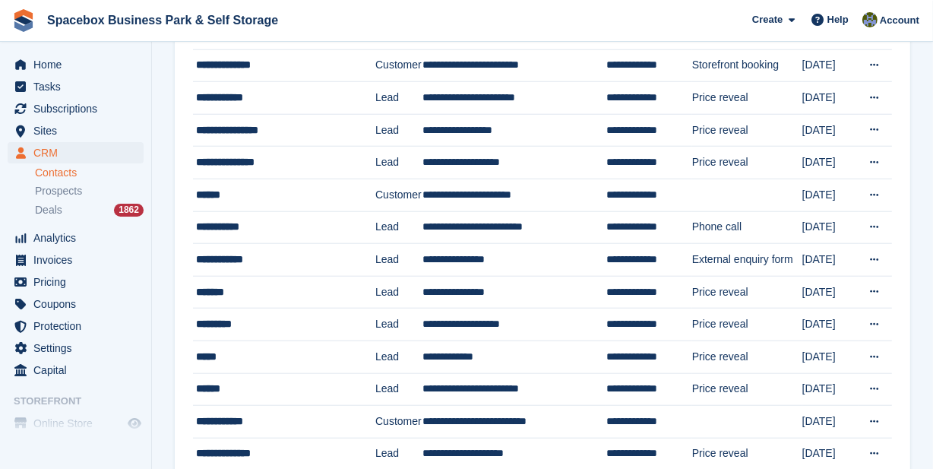
scroll to position [1417, 0]
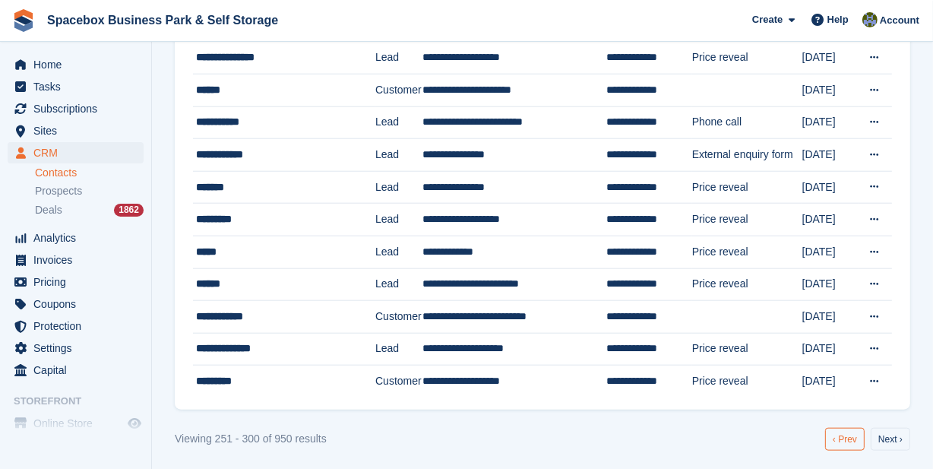
click at [850, 436] on link "‹ Prev" at bounding box center [844, 439] width 39 height 23
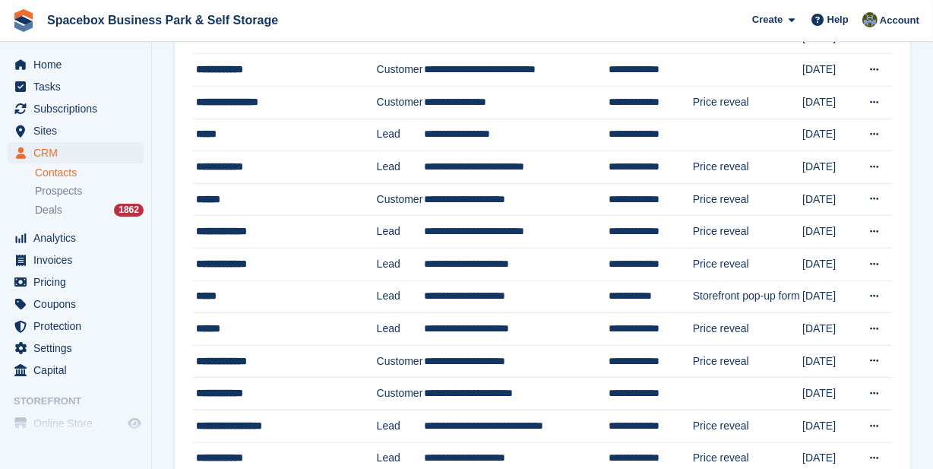
scroll to position [1417, 0]
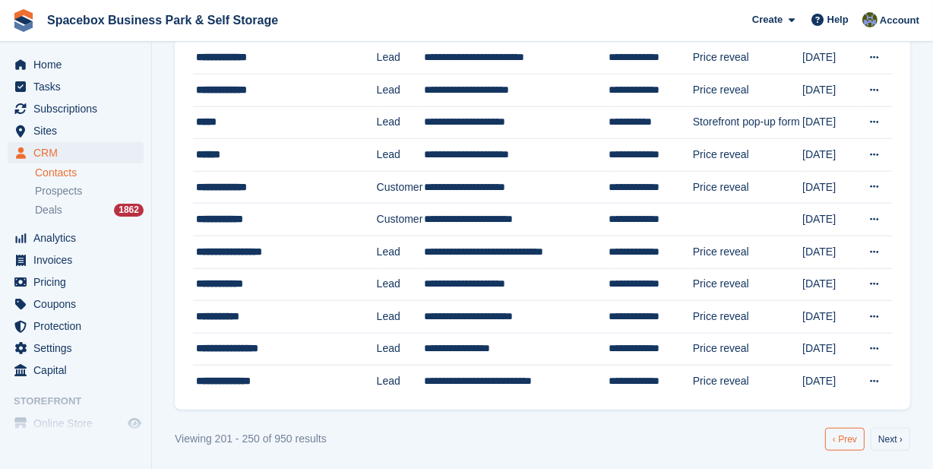
click at [850, 431] on link "‹ Prev" at bounding box center [844, 439] width 39 height 23
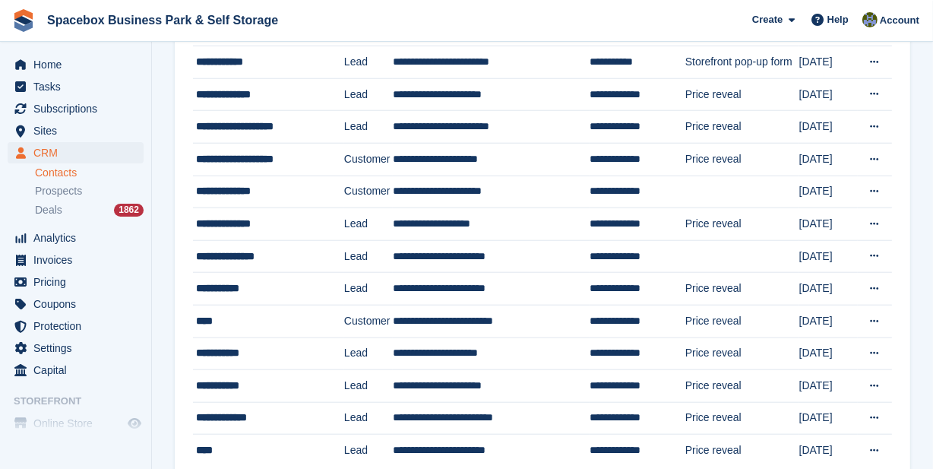
scroll to position [1417, 0]
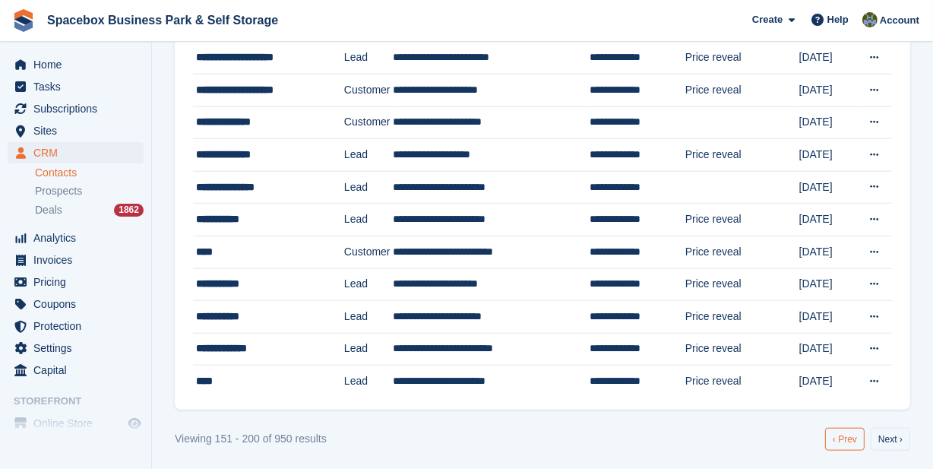
click at [848, 428] on link "‹ Prev" at bounding box center [844, 439] width 39 height 23
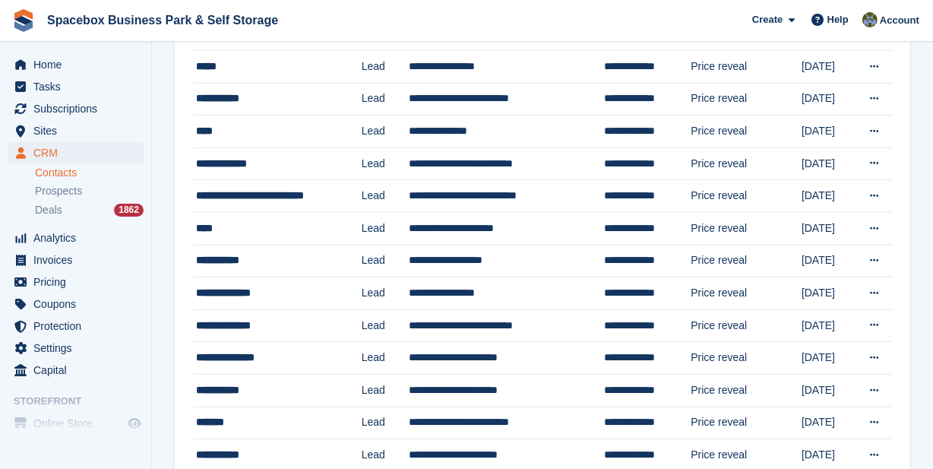
scroll to position [1417, 0]
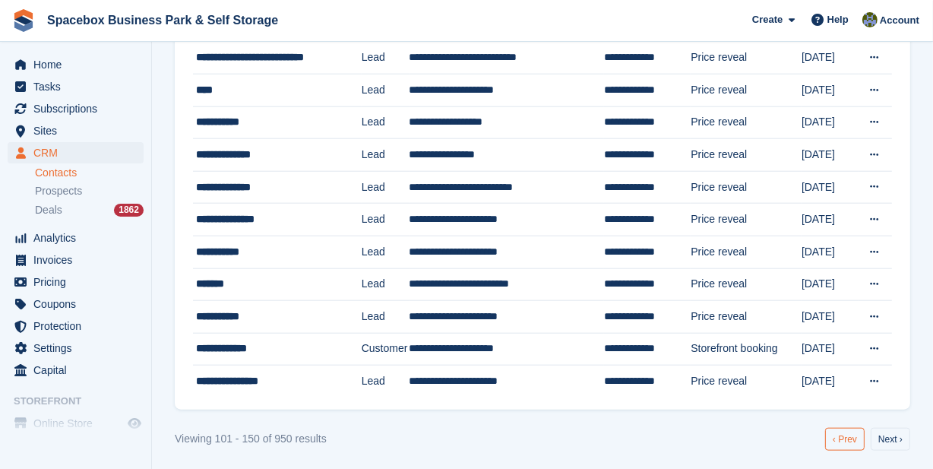
click at [848, 438] on link "‹ Prev" at bounding box center [844, 439] width 39 height 23
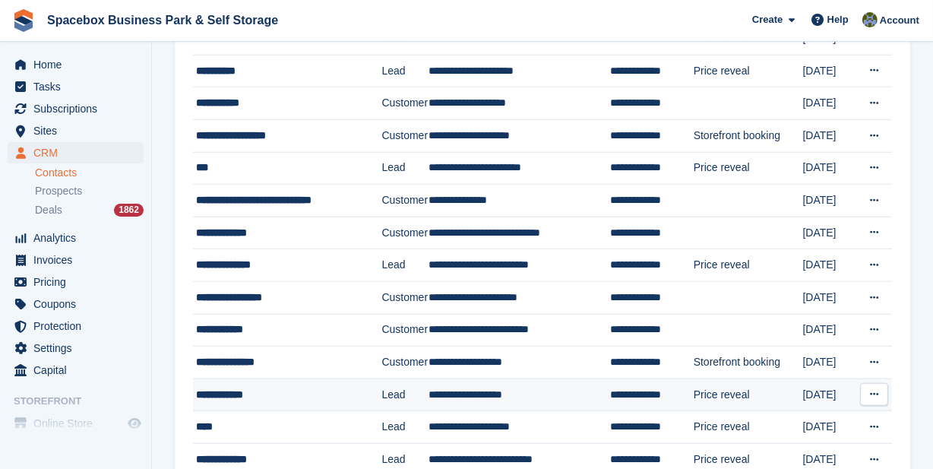
scroll to position [1417, 0]
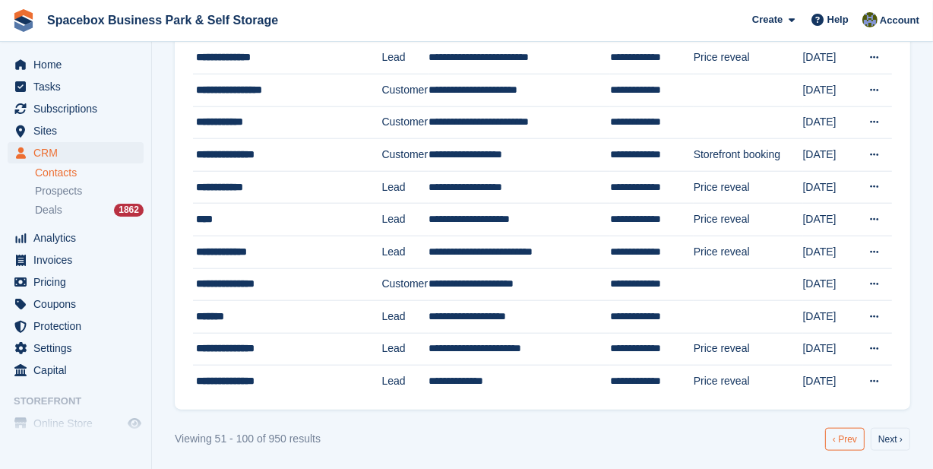
click at [843, 428] on link "‹ Prev" at bounding box center [844, 439] width 39 height 23
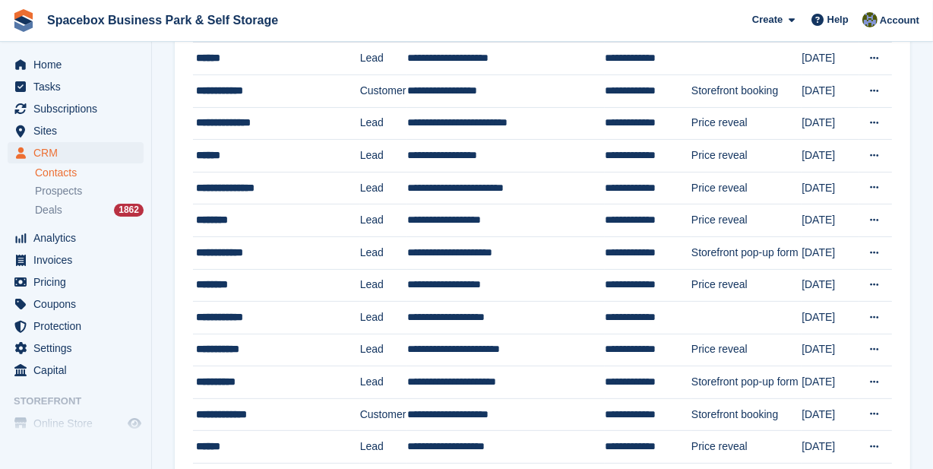
scroll to position [105, 0]
